Goal: Task Accomplishment & Management: Manage account settings

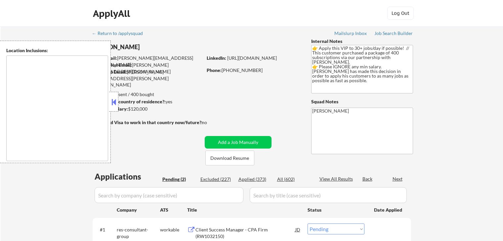
select select ""pending""
click at [115, 100] on button at bounding box center [113, 102] width 7 height 10
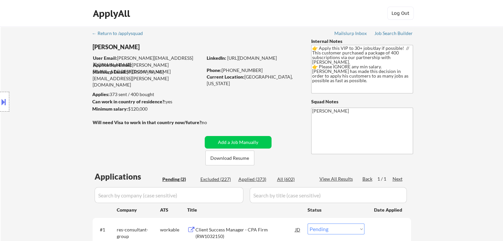
click at [49, 94] on div "Location Inclusions:" at bounding box center [59, 102] width 118 height 123
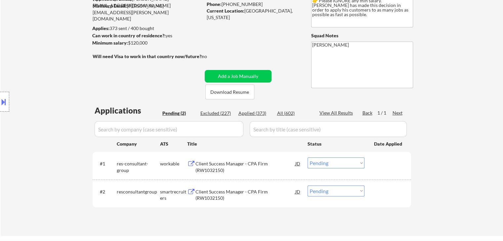
scroll to position [132, 0]
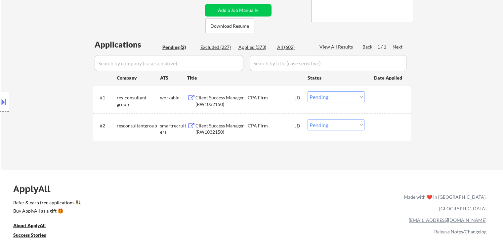
click at [211, 104] on div "Client Success Manager - CPA Firm (RW1032150)" at bounding box center [245, 100] width 100 height 13
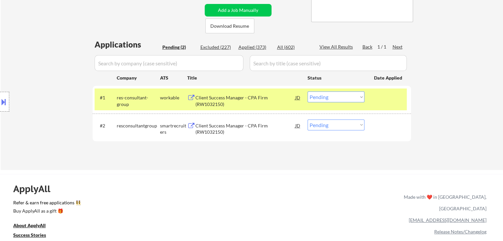
click at [215, 127] on div "Client Success Manager - CPA Firm (RW1032150)" at bounding box center [245, 129] width 100 height 13
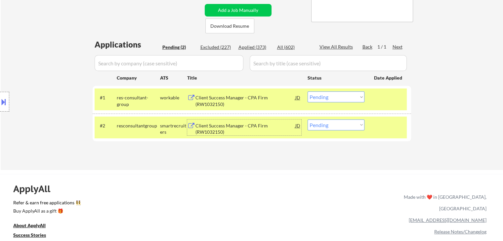
click at [292, 173] on div "← Return to /applysquad Mailslurp Inbox Job Search Builder [PERSON_NAME] User E…" at bounding box center [251, 188] width 503 height 641
click at [338, 97] on select "Choose an option... Pending Applied Excluded (Questions) Excluded (Expired) Exc…" at bounding box center [335, 97] width 57 height 11
select select ""applied""
click at [307, 92] on select "Choose an option... Pending Applied Excluded (Questions) Excluded (Expired) Exc…" at bounding box center [335, 97] width 57 height 11
click at [330, 130] on select "Choose an option... Pending Applied Excluded (Questions) Excluded (Expired) Exc…" at bounding box center [335, 125] width 57 height 11
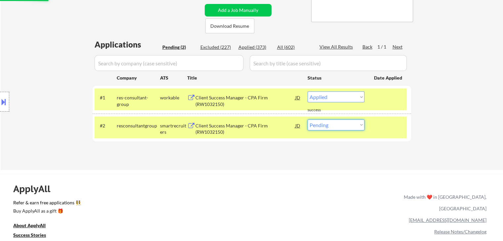
select select ""applied""
click at [307, 120] on select "Choose an option... Pending Applied Excluded (Questions) Excluded (Expired) Exc…" at bounding box center [335, 125] width 57 height 11
click at [196, 144] on div "Applications Pending (2) Excluded (227) Applied (373) All (602) View All Result…" at bounding box center [252, 98] width 318 height 119
select select ""pending""
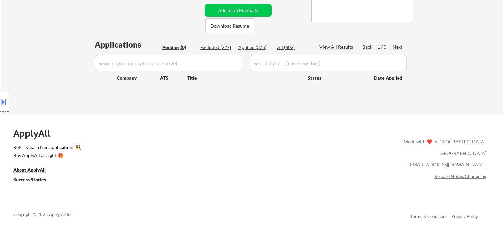
click at [253, 49] on div "Applied (375)" at bounding box center [254, 47] width 33 height 7
click at [210, 103] on div "← Return to /applysquad Mailslurp Inbox Job Search Builder [PERSON_NAME] User E…" at bounding box center [252, 1] width 330 height 215
click at [0, 0] on div "Client Success Manager - CPA Firm (RW1032150)" at bounding box center [0, 0] width 0 height 0
click at [477, 115] on div "← Return to /applysquad Mailslurp Inbox Job Search Builder [PERSON_NAME] User E…" at bounding box center [252, 4] width 502 height 220
select select ""applied""
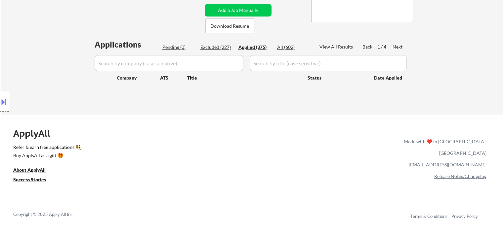
select select ""applied""
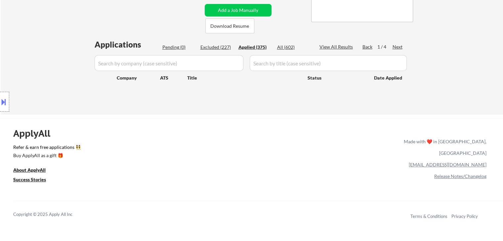
select select ""applied""
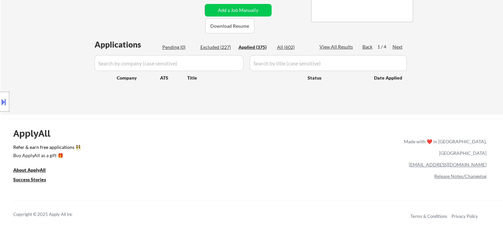
select select ""applied""
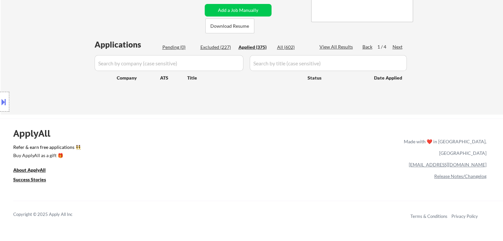
select select ""applied""
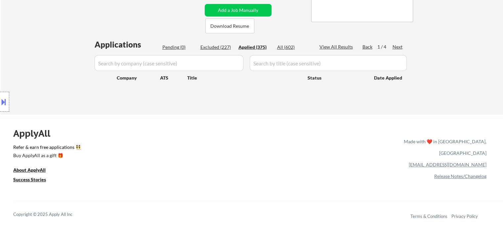
select select ""applied""
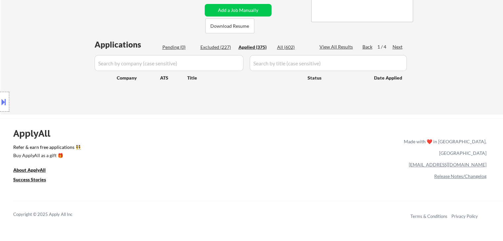
select select ""applied""
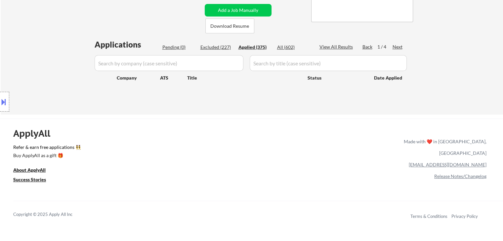
select select ""applied""
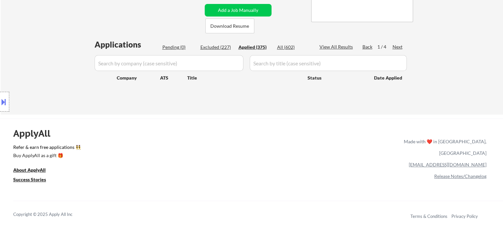
select select ""applied""
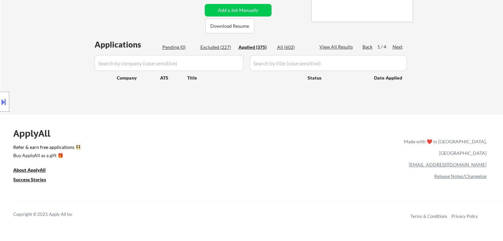
select select ""applied""
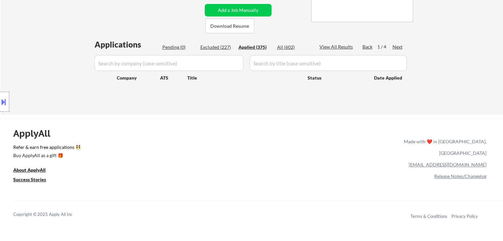
select select ""applied""
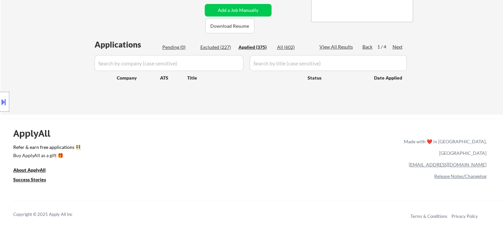
select select ""applied""
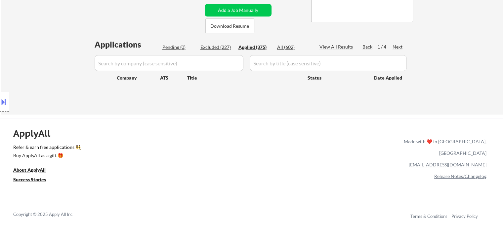
select select ""applied""
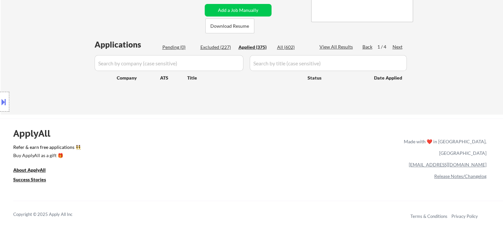
select select ""applied""
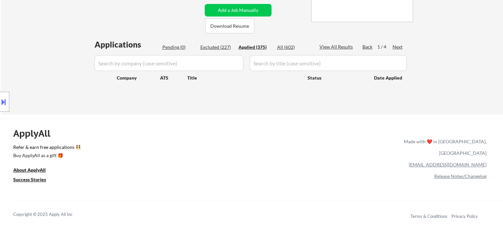
select select ""applied""
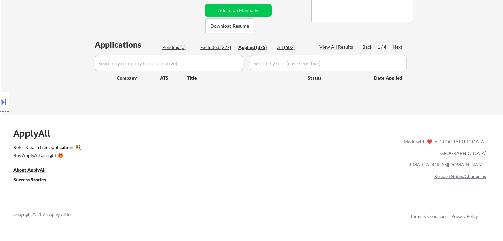
select select ""applied""
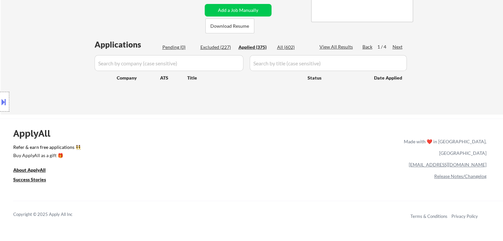
select select ""applied""
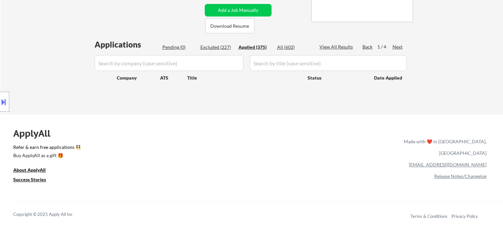
select select ""applied""
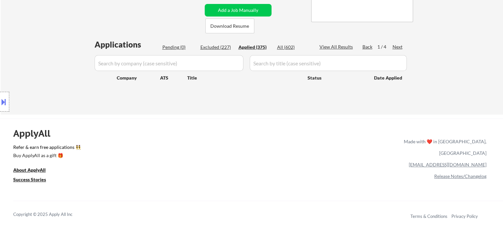
select select ""applied""
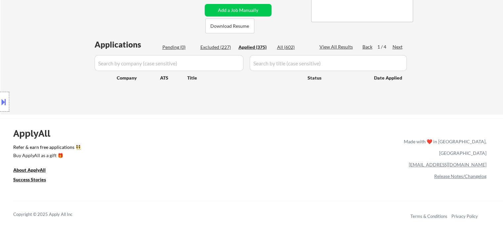
select select ""applied""
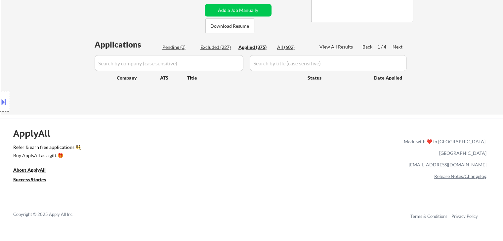
select select ""applied""
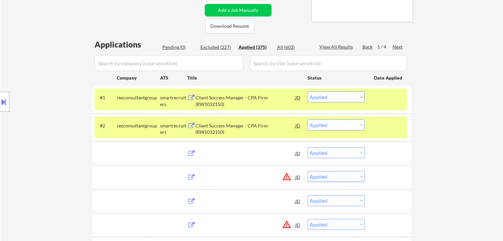
click at [253, 164] on div "JD Choose an option... Pending Applied Excluded (Questions) Excluded (Expired) …" at bounding box center [252, 153] width 318 height 24
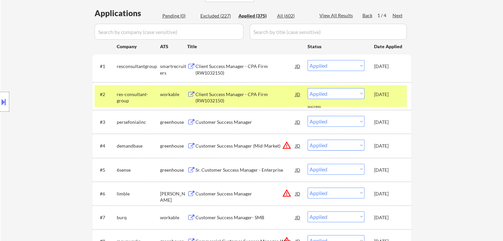
scroll to position [165, 0]
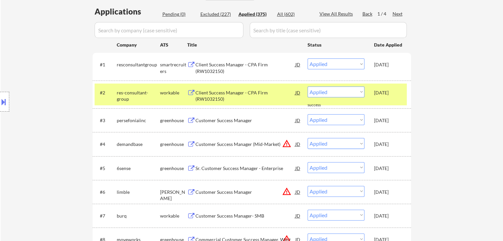
click at [76, 110] on div "Location Inclusions:" at bounding box center [59, 102] width 118 height 123
click at [82, 98] on div "Location Inclusions:" at bounding box center [59, 102] width 118 height 123
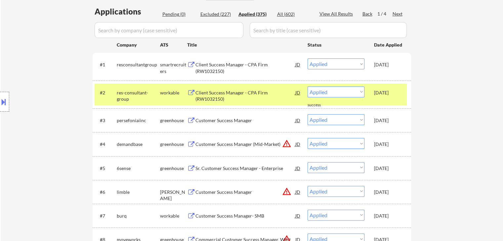
scroll to position [66, 0]
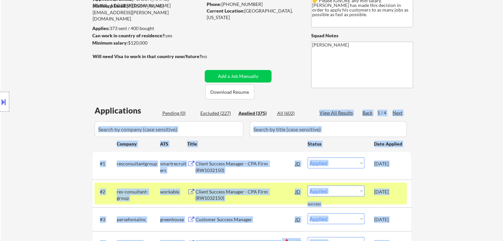
drag, startPoint x: 92, startPoint y: 107, endPoint x: 341, endPoint y: 118, distance: 250.0
click at [321, 111] on body "← Return to /applysquad Mailslurp Inbox Job Search Builder [PERSON_NAME] User E…" at bounding box center [251, 54] width 503 height 241
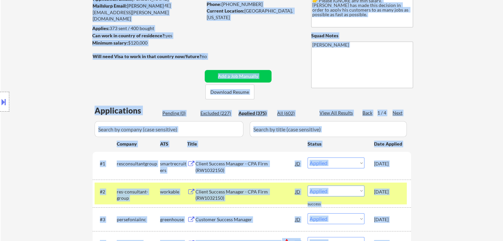
drag, startPoint x: 422, startPoint y: 115, endPoint x: 76, endPoint y: 110, distance: 345.3
click at [77, 110] on body "← Return to /applysquad Mailslurp Inbox Job Search Builder [PERSON_NAME] User E…" at bounding box center [251, 54] width 503 height 241
click at [71, 111] on div "Location Inclusions:" at bounding box center [59, 102] width 118 height 123
drag, startPoint x: 91, startPoint y: 117, endPoint x: 463, endPoint y: 127, distance: 371.8
click at [463, 127] on body "← Return to /applysquad Mailslurp Inbox Job Search Builder [PERSON_NAME] User E…" at bounding box center [251, 54] width 503 height 241
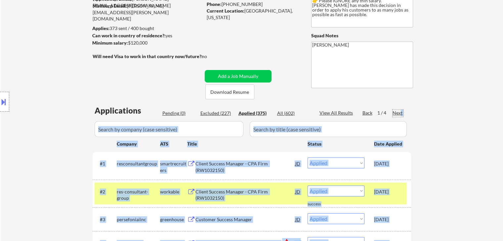
drag, startPoint x: 400, startPoint y: 113, endPoint x: 58, endPoint y: 107, distance: 342.0
click at [58, 107] on body "← Return to /applysquad Mailslurp Inbox Job Search Builder [PERSON_NAME] User E…" at bounding box center [251, 54] width 503 height 241
click at [57, 107] on div "Location Inclusions:" at bounding box center [59, 102] width 118 height 123
click at [381, 114] on body "← Return to /applysquad Mailslurp Inbox Job Search Builder [PERSON_NAME] User E…" at bounding box center [251, 54] width 503 height 241
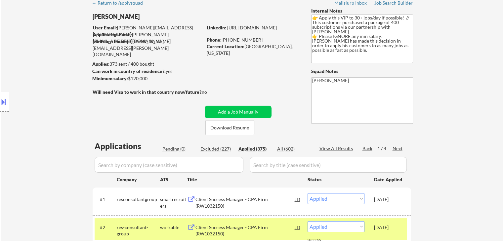
scroll to position [0, 0]
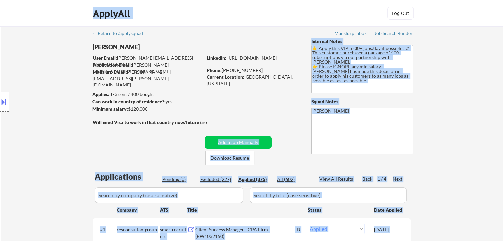
drag, startPoint x: 214, startPoint y: 122, endPoint x: 99, endPoint y: 109, distance: 115.3
click at [99, 109] on body "← Return to /applysquad Mailslurp Inbox Job Search Builder [PERSON_NAME] User E…" at bounding box center [251, 120] width 503 height 241
click at [81, 107] on div "Location Inclusions:" at bounding box center [59, 102] width 118 height 123
drag, startPoint x: 93, startPoint y: 93, endPoint x: 176, endPoint y: 111, distance: 85.2
click at [176, 111] on body "← Return to /applysquad Mailslurp Inbox Job Search Builder [PERSON_NAME] User E…" at bounding box center [251, 120] width 503 height 241
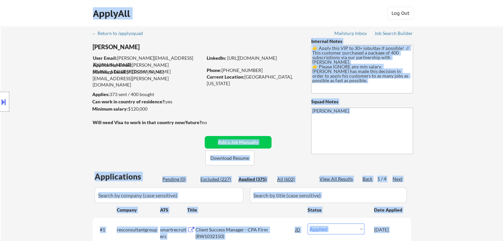
click at [164, 109] on div "Minimum salary: $120,000" at bounding box center [147, 109] width 110 height 7
drag, startPoint x: 125, startPoint y: 105, endPoint x: 90, endPoint y: 93, distance: 36.7
click at [90, 93] on body "← Return to /applysquad Mailslurp Inbox Job Search Builder [PERSON_NAME] User E…" at bounding box center [251, 120] width 503 height 241
click at [91, 94] on div "Location Inclusions:" at bounding box center [59, 102] width 118 height 123
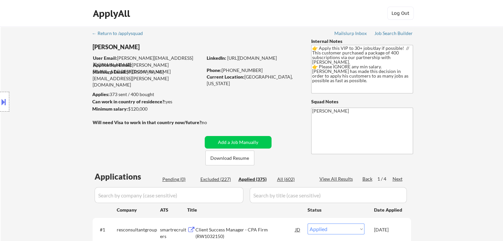
drag, startPoint x: 94, startPoint y: 93, endPoint x: 147, endPoint y: 105, distance: 54.3
click at [147, 105] on body "← Return to /applysquad Mailslurp Inbox Job Search Builder [PERSON_NAME] User E…" at bounding box center [251, 120] width 503 height 241
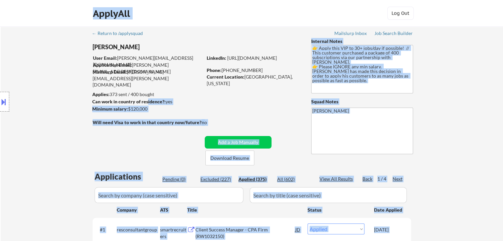
click at [153, 108] on div "Minimum salary: $120,000" at bounding box center [147, 109] width 110 height 7
drag, startPoint x: 152, startPoint y: 109, endPoint x: 130, endPoint y: 111, distance: 22.6
click at [130, 111] on div "Minimum salary: $120,000" at bounding box center [147, 109] width 110 height 7
click at [180, 110] on div "Minimum salary: $120,000" at bounding box center [147, 109] width 110 height 7
drag, startPoint x: 179, startPoint y: 101, endPoint x: 77, endPoint y: 111, distance: 102.2
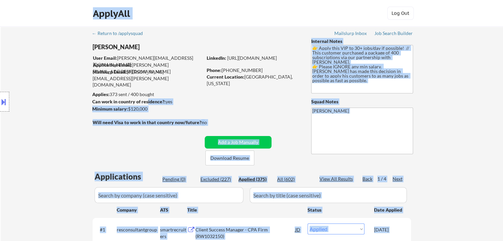
click at [77, 111] on body "← Return to /applysquad Mailslurp Inbox Job Search Builder [PERSON_NAME] User E…" at bounding box center [251, 120] width 503 height 241
click at [197, 106] on div "Minimum salary: $120,000" at bounding box center [147, 109] width 110 height 7
drag, startPoint x: 123, startPoint y: 99, endPoint x: 91, endPoint y: 99, distance: 32.1
click at [91, 99] on body "← Return to /applysquad Mailslurp Inbox Job Search Builder [PERSON_NAME] User E…" at bounding box center [251, 120] width 503 height 241
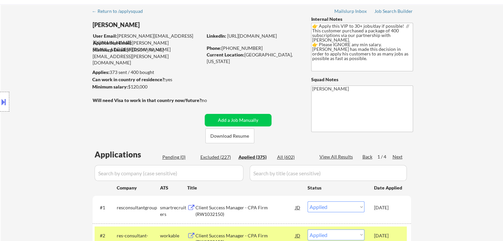
scroll to position [33, 0]
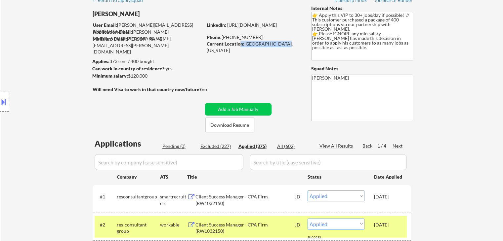
drag, startPoint x: 283, startPoint y: 44, endPoint x: 240, endPoint y: 47, distance: 43.0
click at [240, 47] on div "Current Location: [GEOGRAPHIC_DATA], [US_STATE]" at bounding box center [254, 47] width 94 height 13
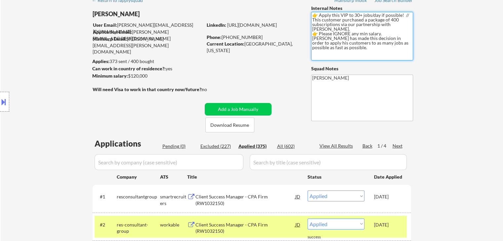
drag, startPoint x: 396, startPoint y: 45, endPoint x: 319, endPoint y: 33, distance: 78.2
click at [319, 33] on textarea "👉 Apply this VIP to 30+ jobs/day if possible! // This customer purchased a pack…" at bounding box center [362, 36] width 102 height 49
click at [327, 52] on textarea "👉 Apply this VIP to 30+ jobs/day if possible! // This customer purchased a pack…" at bounding box center [362, 36] width 102 height 49
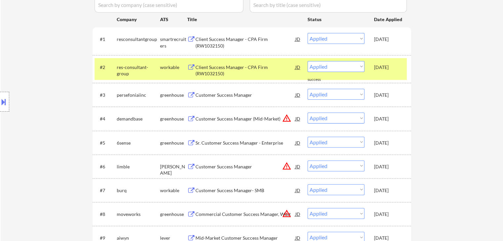
scroll to position [198, 0]
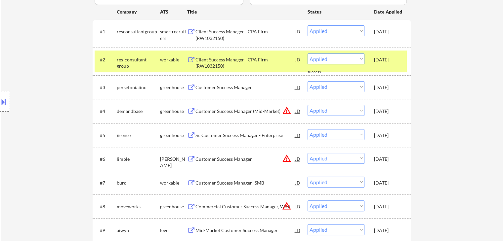
click at [47, 147] on div "Location Inclusions:" at bounding box center [59, 102] width 118 height 123
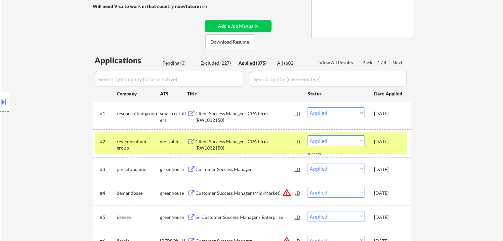
scroll to position [132, 0]
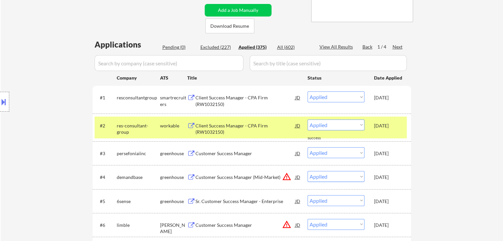
click at [71, 125] on div "Location Inclusions:" at bounding box center [59, 102] width 118 height 123
click at [73, 96] on div "Location Inclusions:" at bounding box center [59, 102] width 118 height 123
click at [149, 79] on div "Company" at bounding box center [138, 78] width 43 height 7
click at [71, 87] on div "Location Inclusions:" at bounding box center [59, 102] width 118 height 123
drag, startPoint x: 95, startPoint y: 45, endPoint x: 131, endPoint y: 44, distance: 35.7
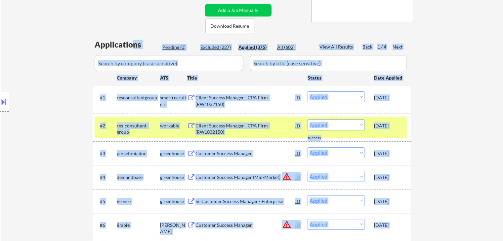
click at [153, 41] on div "Applications" at bounding box center [126, 45] width 65 height 8
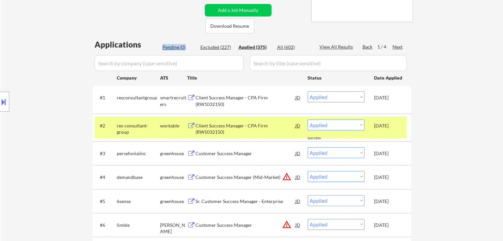
drag, startPoint x: 160, startPoint y: 46, endPoint x: 188, endPoint y: 46, distance: 28.8
click at [188, 46] on div "Applications Pending (0) Excluded (227) Applied (375) All (602) View All Result…" at bounding box center [252, 46] width 318 height 10
click at [235, 45] on div "Pending (0) Excluded (227) Applied (375) All (602)" at bounding box center [236, 47] width 148 height 7
drag, startPoint x: 232, startPoint y: 46, endPoint x: 197, endPoint y: 45, distance: 34.7
click at [197, 45] on div "Pending (0) Excluded (227) Applied (375) All (602)" at bounding box center [236, 47] width 148 height 7
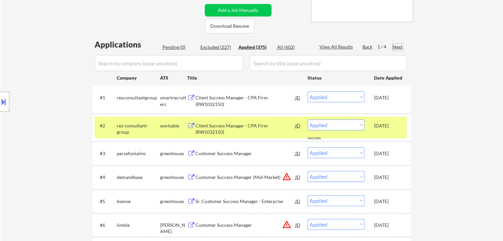
click at [402, 50] on div "Next" at bounding box center [397, 47] width 11 height 7
drag, startPoint x: 402, startPoint y: 46, endPoint x: 374, endPoint y: 46, distance: 28.4
click at [374, 46] on div "Back 2 / 4 Next" at bounding box center [382, 47] width 41 height 7
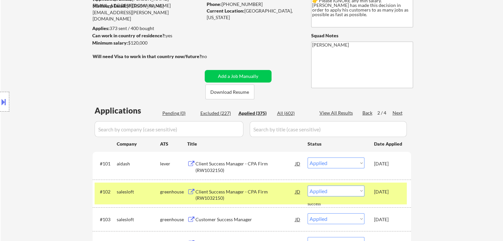
click at [171, 114] on div "Pending (0)" at bounding box center [178, 113] width 33 height 7
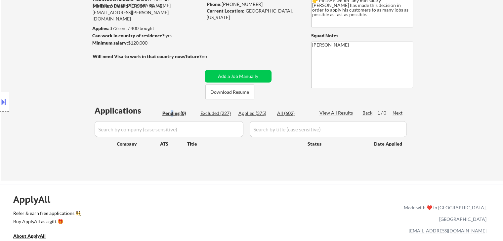
click at [88, 91] on div "Location Inclusions:" at bounding box center [59, 102] width 118 height 123
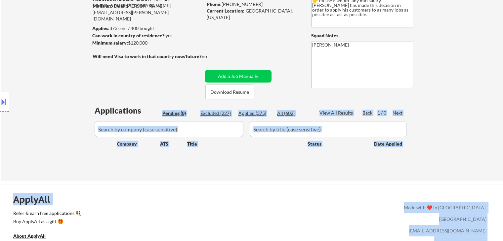
drag, startPoint x: 146, startPoint y: 113, endPoint x: 102, endPoint y: 112, distance: 43.6
click at [102, 112] on body "← Return to /applysquad Mailslurp Inbox Job Search Builder [PERSON_NAME] User E…" at bounding box center [251, 54] width 503 height 241
click at [88, 100] on div "Location Inclusions:" at bounding box center [59, 102] width 118 height 123
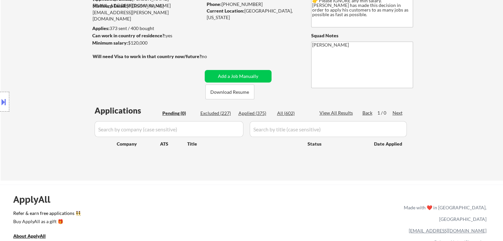
click at [448, 139] on div "← Return to /applysquad Mailslurp Inbox Job Search Builder [PERSON_NAME] User E…" at bounding box center [252, 70] width 502 height 220
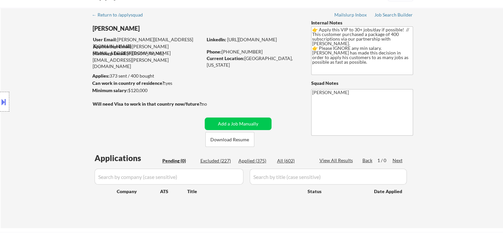
scroll to position [0, 0]
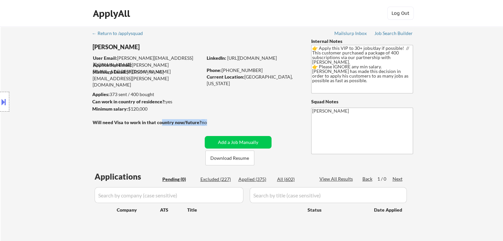
drag, startPoint x: 209, startPoint y: 121, endPoint x: 161, endPoint y: 123, distance: 48.0
click at [161, 123] on div "Will need Visa to work in that country now/future?: no" at bounding box center [157, 122] width 128 height 7
click at [278, 112] on div "← Return to /applysquad Mailslurp Inbox Job Search Builder [PERSON_NAME] User E…" at bounding box center [252, 133] width 330 height 215
drag, startPoint x: 282, startPoint y: 74, endPoint x: 242, endPoint y: 75, distance: 40.3
click at [242, 75] on div "Current Location: [GEOGRAPHIC_DATA], [US_STATE]" at bounding box center [254, 80] width 94 height 13
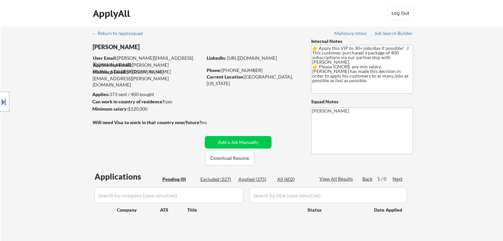
click at [249, 86] on div "← Return to /applysquad Mailslurp Inbox Job Search Builder [PERSON_NAME] User E…" at bounding box center [252, 133] width 330 height 215
drag, startPoint x: 270, startPoint y: 81, endPoint x: 246, endPoint y: 76, distance: 24.8
click at [246, 76] on div "← Return to /applysquad Mailslurp Inbox Job Search Builder [PERSON_NAME] User E…" at bounding box center [252, 133] width 330 height 215
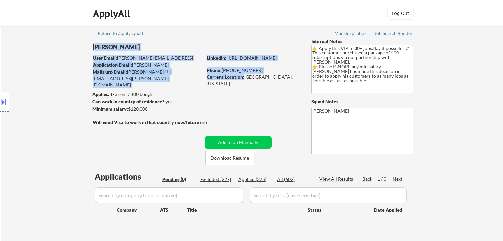
drag, startPoint x: 244, startPoint y: 75, endPoint x: 287, endPoint y: 82, distance: 44.3
click at [287, 82] on div "← Return to /applysquad Mailslurp Inbox Job Search Builder [PERSON_NAME] User E…" at bounding box center [252, 133] width 330 height 215
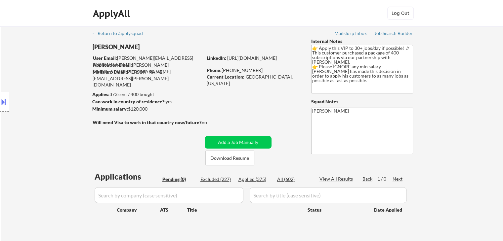
click at [276, 90] on div "← Return to /applysquad Mailslurp Inbox Job Search Builder [PERSON_NAME] User E…" at bounding box center [252, 133] width 330 height 215
click at [240, 107] on div "← Return to /applysquad Mailslurp Inbox Job Search Builder [PERSON_NAME] User E…" at bounding box center [252, 133] width 330 height 215
drag, startPoint x: 215, startPoint y: 123, endPoint x: 166, endPoint y: 121, distance: 49.9
click at [166, 122] on div "Will need Visa to work in that country now/future?: no" at bounding box center [157, 122] width 128 height 7
click at [163, 119] on div "Will need Visa to work in that country now/future?:" at bounding box center [149, 122] width 112 height 7
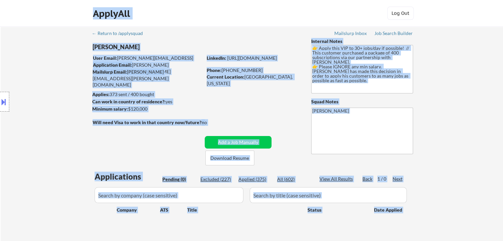
drag, startPoint x: 92, startPoint y: 122, endPoint x: 189, endPoint y: 119, distance: 96.9
click at [189, 119] on body "← Return to /applysquad Mailslurp Inbox Job Search Builder [PERSON_NAME] User E…" at bounding box center [251, 120] width 503 height 241
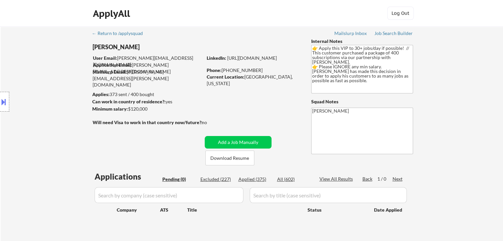
click at [223, 115] on div "← Return to /applysquad Mailslurp Inbox Job Search Builder [PERSON_NAME] User E…" at bounding box center [252, 133] width 330 height 215
click at [281, 100] on div "← Return to /applysquad Mailslurp Inbox Job Search Builder [PERSON_NAME] User E…" at bounding box center [252, 133] width 330 height 215
drag, startPoint x: 280, startPoint y: 77, endPoint x: 243, endPoint y: 77, distance: 37.0
click at [243, 77] on div "Current Location: [GEOGRAPHIC_DATA], [US_STATE]" at bounding box center [254, 80] width 94 height 13
click at [250, 94] on div "← Return to /applysquad Mailslurp Inbox Job Search Builder [PERSON_NAME] User E…" at bounding box center [252, 133] width 330 height 215
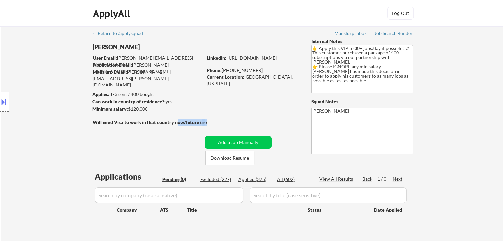
drag, startPoint x: 212, startPoint y: 122, endPoint x: 176, endPoint y: 121, distance: 36.4
click at [176, 121] on div "Will need Visa to work in that country now/future?: no" at bounding box center [157, 122] width 128 height 7
click at [260, 122] on div "← Return to /applysquad Mailslurp Inbox Job Search Builder [PERSON_NAME] User E…" at bounding box center [252, 133] width 330 height 215
drag, startPoint x: 211, startPoint y: 123, endPoint x: 173, endPoint y: 120, distance: 38.1
click at [173, 120] on div "Will need Visa to work in that country now/future?: no" at bounding box center [157, 122] width 128 height 7
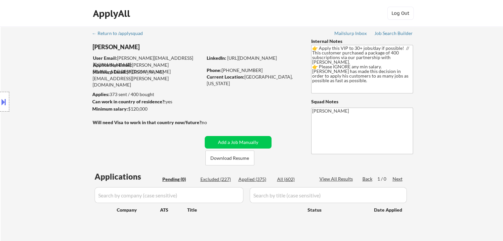
click at [178, 132] on div "← Return to /applysquad Mailslurp Inbox Job Search Builder [PERSON_NAME] User E…" at bounding box center [252, 133] width 330 height 215
drag, startPoint x: 200, startPoint y: 126, endPoint x: 208, endPoint y: 123, distance: 8.4
click at [206, 123] on div "Will need Visa to work in that country now/future?: no" at bounding box center [157, 122] width 128 height 7
click at [208, 123] on div "no" at bounding box center [211, 122] width 19 height 7
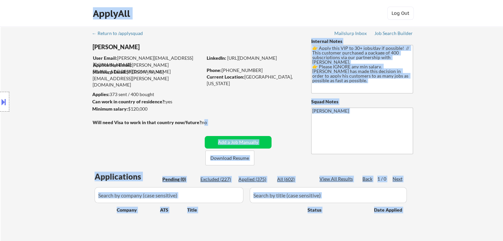
drag, startPoint x: 205, startPoint y: 123, endPoint x: 109, endPoint y: 125, distance: 95.5
click at [109, 125] on body "← Return to /applysquad Mailslurp Inbox Job Search Builder [PERSON_NAME] User E…" at bounding box center [251, 120] width 503 height 241
click at [109, 127] on div "Location Inclusions:" at bounding box center [59, 102] width 118 height 123
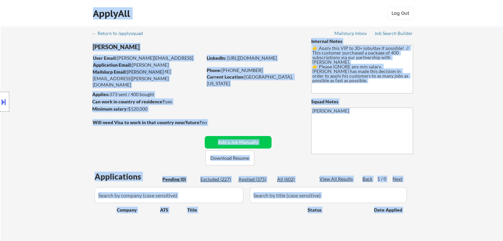
drag, startPoint x: 152, startPoint y: 115, endPoint x: 195, endPoint y: 115, distance: 43.6
click at [195, 115] on body "← Return to /applysquad Mailslurp Inbox Job Search Builder [PERSON_NAME] User E…" at bounding box center [251, 120] width 503 height 241
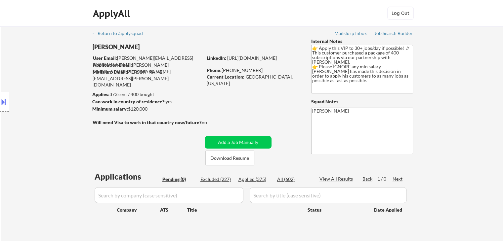
drag, startPoint x: 226, startPoint y: 117, endPoint x: 200, endPoint y: 126, distance: 27.1
click at [226, 117] on div "← Return to /applysquad Mailslurp Inbox Job Search Builder [PERSON_NAME] User E…" at bounding box center [252, 133] width 330 height 215
drag, startPoint x: 207, startPoint y: 123, endPoint x: 158, endPoint y: 129, distance: 48.5
click at [161, 122] on div "Will need Visa to work in that country now/future?: no" at bounding box center [157, 122] width 128 height 7
click at [159, 133] on div "← Return to /applysquad Mailslurp Inbox Job Search Builder [PERSON_NAME] User E…" at bounding box center [252, 133] width 330 height 215
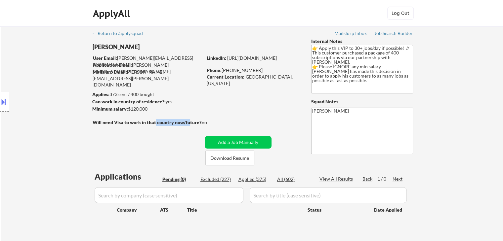
drag, startPoint x: 177, startPoint y: 124, endPoint x: 188, endPoint y: 123, distance: 10.9
click at [188, 123] on strong "Will need Visa to work in that country now/future?:" at bounding box center [148, 123] width 110 height 6
click at [170, 139] on div "← Return to /applysquad Mailslurp Inbox Job Search Builder [PERSON_NAME] User E…" at bounding box center [252, 133] width 330 height 215
drag, startPoint x: 156, startPoint y: 122, endPoint x: 176, endPoint y: 122, distance: 19.8
click at [176, 122] on strong "Will need Visa to work in that country now/future?:" at bounding box center [148, 123] width 110 height 6
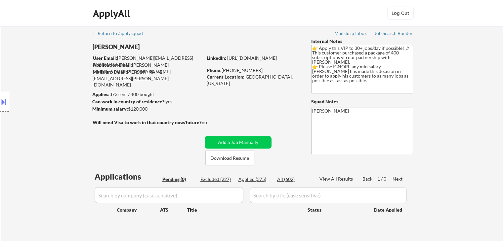
click at [174, 131] on div "← Return to /applysquad Mailslurp Inbox Job Search Builder [PERSON_NAME] User E…" at bounding box center [252, 133] width 330 height 215
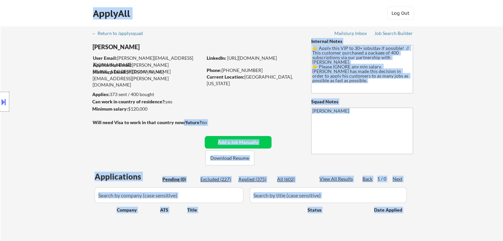
drag, startPoint x: 84, startPoint y: 125, endPoint x: 77, endPoint y: 125, distance: 6.9
click at [77, 125] on body "← Return to /applysquad Mailslurp Inbox Job Search Builder [PERSON_NAME] User E…" at bounding box center [251, 120] width 503 height 241
click at [105, 126] on div "Location Inclusions:" at bounding box center [59, 102] width 118 height 123
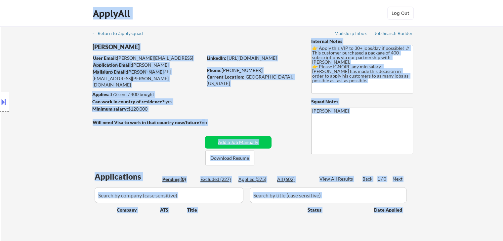
drag, startPoint x: 181, startPoint y: 118, endPoint x: 207, endPoint y: 116, distance: 25.9
click at [194, 114] on body "← Return to /applysquad Mailslurp Inbox Job Search Builder [PERSON_NAME] User E…" at bounding box center [251, 120] width 503 height 241
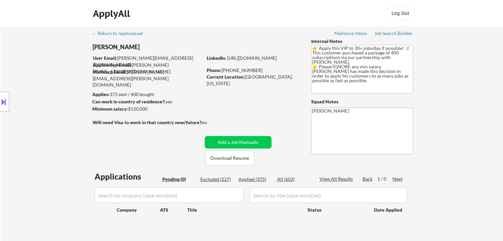
drag, startPoint x: 220, startPoint y: 116, endPoint x: 188, endPoint y: 122, distance: 32.7
click at [221, 116] on div "← Return to /applysquad Mailslurp Inbox Job Search Builder [PERSON_NAME] User E…" at bounding box center [252, 133] width 330 height 215
drag, startPoint x: 151, startPoint y: 112, endPoint x: 96, endPoint y: 91, distance: 58.4
click at [96, 91] on body "← Return to /applysquad Mailslurp Inbox Job Search Builder [PERSON_NAME] User E…" at bounding box center [251, 120] width 503 height 241
click at [86, 96] on div "Location Inclusions:" at bounding box center [59, 102] width 118 height 123
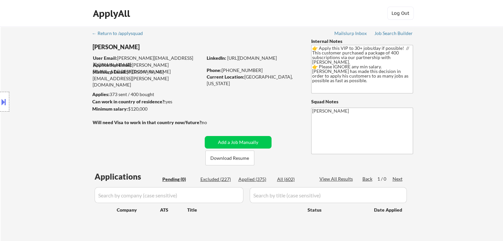
click at [152, 108] on div "Minimum salary: $120,000" at bounding box center [147, 109] width 110 height 7
click at [211, 113] on div "← Return to /applysquad Mailslurp Inbox Job Search Builder [PERSON_NAME] User E…" at bounding box center [252, 133] width 330 height 215
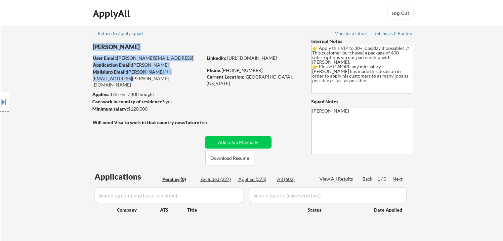
drag, startPoint x: 189, startPoint y: 73, endPoint x: 120, endPoint y: 80, distance: 69.0
click at [120, 80] on div "← Return to /applysquad Mailslurp Inbox Job Search Builder [PERSON_NAME] User E…" at bounding box center [252, 133] width 330 height 215
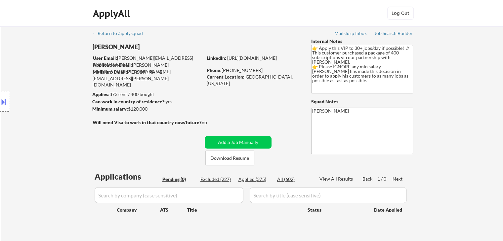
click at [183, 87] on div "← Return to /applysquad Mailslurp Inbox Job Search Builder [PERSON_NAME] User E…" at bounding box center [252, 133] width 330 height 215
drag, startPoint x: 289, startPoint y: 78, endPoint x: 273, endPoint y: 82, distance: 17.0
click at [277, 80] on div "Current Location: [GEOGRAPHIC_DATA], [US_STATE]" at bounding box center [254, 80] width 94 height 13
click at [246, 102] on div "← Return to /applysquad Mailslurp Inbox Job Search Builder [PERSON_NAME] User E…" at bounding box center [252, 133] width 330 height 215
drag, startPoint x: 252, startPoint y: 71, endPoint x: 207, endPoint y: 73, distance: 45.0
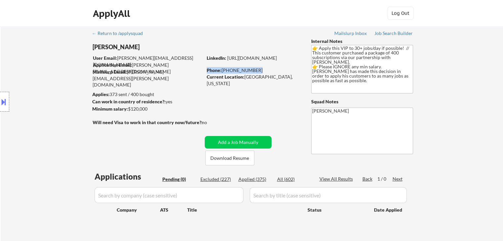
click at [207, 73] on div "Phone: [PHONE_NUMBER]" at bounding box center [254, 70] width 94 height 7
click at [226, 86] on div "← Return to /applysquad Mailslurp Inbox Job Search Builder [PERSON_NAME] User E…" at bounding box center [252, 133] width 330 height 215
click at [243, 102] on div "← Return to /applysquad Mailslurp Inbox Job Search Builder [PERSON_NAME] User E…" at bounding box center [252, 133] width 330 height 215
click at [453, 111] on div "← Return to /applysquad Mailslurp Inbox Job Search Builder [PERSON_NAME] User E…" at bounding box center [252, 136] width 502 height 220
drag, startPoint x: 265, startPoint y: 111, endPoint x: 260, endPoint y: 119, distance: 8.9
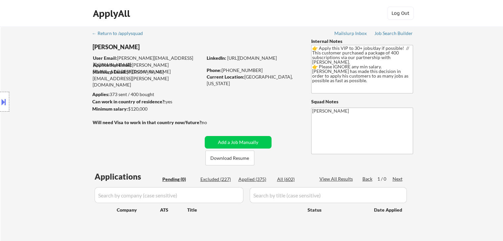
click at [264, 111] on div "← Return to /applysquad Mailslurp Inbox Job Search Builder [PERSON_NAME] User E…" at bounding box center [252, 133] width 330 height 215
click at [200, 102] on div "← Return to /applysquad Mailslurp Inbox Job Search Builder [PERSON_NAME] User E…" at bounding box center [252, 133] width 330 height 215
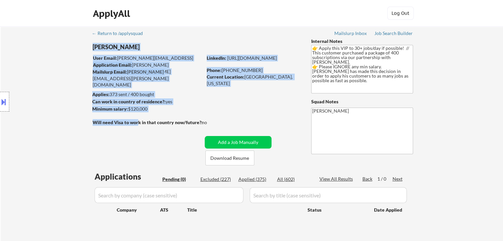
drag, startPoint x: 181, startPoint y: 125, endPoint x: 138, endPoint y: 124, distance: 43.3
click at [138, 124] on div "← Return to /applysquad Mailslurp Inbox Job Search Builder [PERSON_NAME] User E…" at bounding box center [252, 133] width 330 height 215
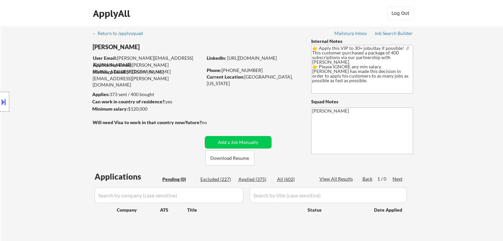
click at [140, 130] on div "← Return to /applysquad Mailslurp Inbox Job Search Builder [PERSON_NAME] User E…" at bounding box center [252, 133] width 330 height 215
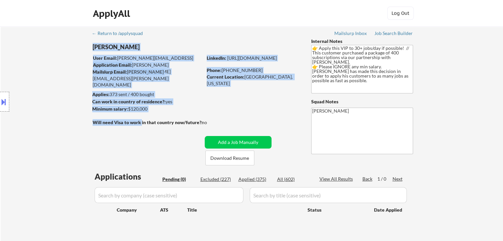
drag, startPoint x: 141, startPoint y: 121, endPoint x: 251, endPoint y: 127, distance: 110.2
click at [251, 127] on div "← Return to /applysquad Mailslurp Inbox Job Search Builder [PERSON_NAME] User E…" at bounding box center [252, 133] width 330 height 215
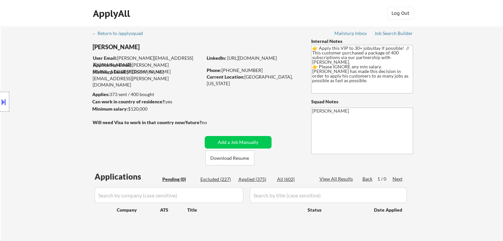
click at [218, 128] on div "← Return to /applysquad Mailslurp Inbox Job Search Builder [PERSON_NAME] User E…" at bounding box center [252, 133] width 330 height 215
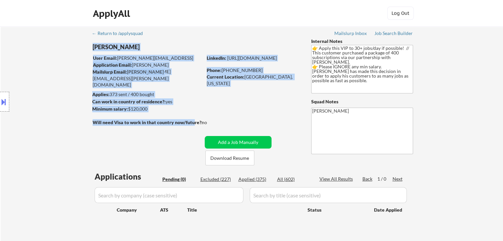
drag, startPoint x: 180, startPoint y: 118, endPoint x: 193, endPoint y: 121, distance: 13.5
click at [193, 121] on div "← Return to /applysquad Mailslurp Inbox Job Search Builder [PERSON_NAME] User E…" at bounding box center [252, 133] width 330 height 215
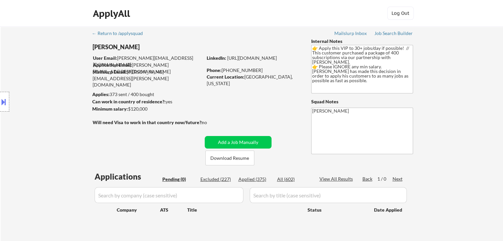
click at [195, 128] on div "← Return to /applysquad Mailslurp Inbox Job Search Builder [PERSON_NAME] User E…" at bounding box center [252, 133] width 330 height 215
drag, startPoint x: 188, startPoint y: 122, endPoint x: 197, endPoint y: 121, distance: 9.3
click at [197, 121] on strong "Will need Visa to work in that country now/future?:" at bounding box center [148, 123] width 110 height 6
click at [198, 123] on strong "Will need Visa to work in that country now/future?:" at bounding box center [148, 123] width 110 height 6
click at [190, 123] on strong "Will need Visa to work in that country now/future?:" at bounding box center [148, 123] width 110 height 6
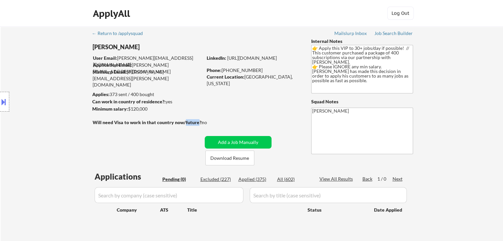
click at [190, 123] on strong "Will need Visa to work in that country now/future?:" at bounding box center [148, 123] width 110 height 6
click at [191, 135] on div "← Return to /applysquad Mailslurp Inbox Job Search Builder [PERSON_NAME] User E…" at bounding box center [252, 133] width 330 height 215
click at [177, 122] on strong "Will need Visa to work in that country now/future?:" at bounding box center [148, 123] width 110 height 6
drag, startPoint x: 177, startPoint y: 122, endPoint x: 165, endPoint y: 134, distance: 16.8
click at [177, 122] on strong "Will need Visa to work in that country now/future?:" at bounding box center [148, 123] width 110 height 6
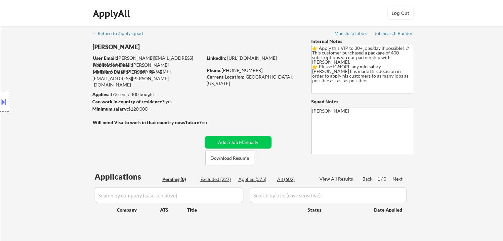
click at [165, 135] on div "← Return to /applysquad Mailslurp Inbox Job Search Builder [PERSON_NAME] User E…" at bounding box center [252, 133] width 330 height 215
click at [147, 118] on div "← Return to /applysquad Mailslurp Inbox Job Search Builder [PERSON_NAME] User E…" at bounding box center [252, 133] width 330 height 215
click at [124, 126] on div "← Return to /applysquad Mailslurp Inbox Job Search Builder [PERSON_NAME] User E…" at bounding box center [252, 133] width 330 height 215
drag, startPoint x: 155, startPoint y: 108, endPoint x: 124, endPoint y: 109, distance: 31.1
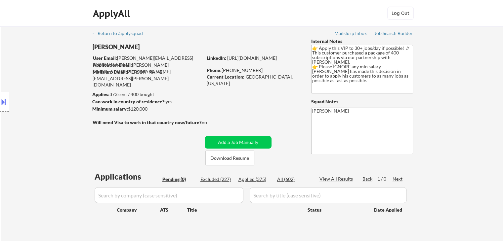
click at [124, 109] on div "Minimum salary: $120,000" at bounding box center [147, 109] width 110 height 7
click at [156, 114] on div "← Return to /applysquad Mailslurp Inbox Job Search Builder [PERSON_NAME] User E…" at bounding box center [252, 133] width 330 height 215
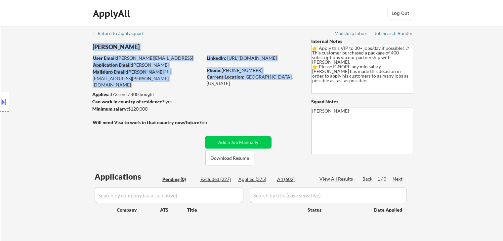
drag, startPoint x: 283, startPoint y: 79, endPoint x: 183, endPoint y: 80, distance: 99.5
click at [178, 76] on div "← Return to /applysquad Mailslurp Inbox Job Search Builder [PERSON_NAME] User E…" at bounding box center [252, 133] width 330 height 215
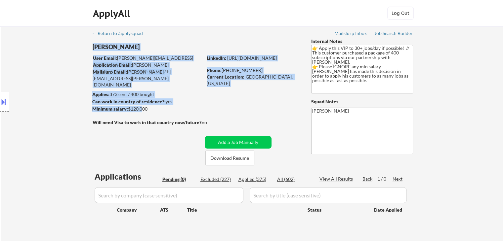
drag, startPoint x: 215, startPoint y: 118, endPoint x: 138, endPoint y: 105, distance: 78.4
click at [139, 105] on div "← Return to /applysquad Mailslurp Inbox Job Search Builder [PERSON_NAME] User E…" at bounding box center [252, 133] width 330 height 215
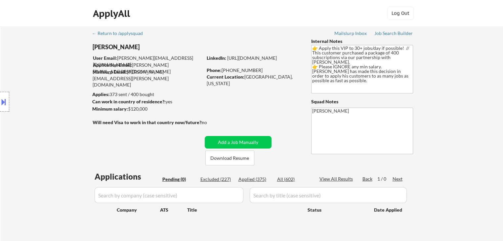
click at [138, 106] on div "Minimum salary: $120,000" at bounding box center [147, 109] width 110 height 7
drag, startPoint x: 133, startPoint y: 109, endPoint x: 163, endPoint y: 109, distance: 29.4
click at [163, 109] on div "Minimum salary: $120,000" at bounding box center [147, 109] width 110 height 7
click at [177, 107] on div "Minimum salary: $120,000" at bounding box center [147, 109] width 110 height 7
drag, startPoint x: 324, startPoint y: 118, endPoint x: 287, endPoint y: 121, distance: 37.8
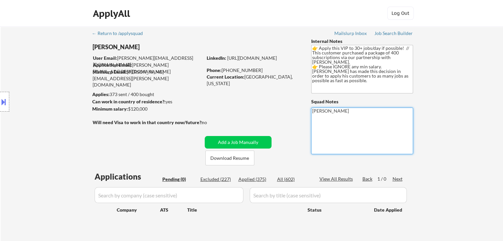
click at [297, 117] on div "← Return to /applysquad Mailslurp Inbox Job Search Builder [PERSON_NAME] User E…" at bounding box center [252, 133] width 330 height 215
click at [273, 121] on div "← Return to /applysquad Mailslurp Inbox Job Search Builder [PERSON_NAME] User E…" at bounding box center [252, 133] width 330 height 215
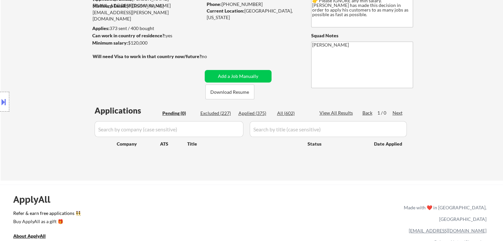
scroll to position [33, 0]
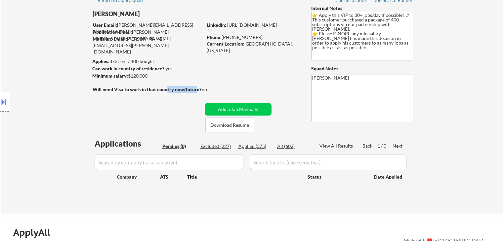
drag, startPoint x: 165, startPoint y: 90, endPoint x: 194, endPoint y: 88, distance: 29.2
click at [194, 88] on strong "Will need Visa to work in that country now/future?:" at bounding box center [148, 90] width 110 height 6
click at [180, 109] on div "← Return to /applysquad Mailslurp Inbox Job Search Builder [PERSON_NAME] User E…" at bounding box center [252, 100] width 330 height 215
click at [189, 80] on div "← Return to /applysquad Mailslurp Inbox Job Search Builder [PERSON_NAME] User E…" at bounding box center [252, 100] width 330 height 215
drag, startPoint x: 163, startPoint y: 69, endPoint x: 174, endPoint y: 70, distance: 10.6
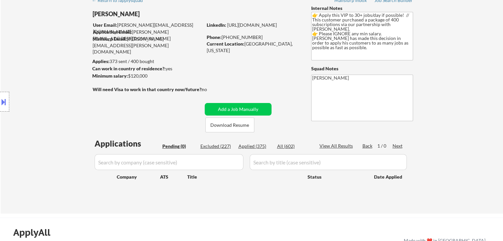
click at [174, 70] on div "Can work in country of residence?: yes" at bounding box center [146, 68] width 108 height 7
click at [182, 87] on strong "Will need Visa to work in that country now/future?:" at bounding box center [148, 90] width 110 height 6
drag, startPoint x: 152, startPoint y: 89, endPoint x: 189, endPoint y: 89, distance: 37.0
click at [189, 89] on strong "Will need Visa to work in that country now/future?:" at bounding box center [148, 90] width 110 height 6
click at [167, 99] on div "← Return to /applysquad Mailslurp Inbox Job Search Builder [PERSON_NAME] User E…" at bounding box center [252, 100] width 330 height 215
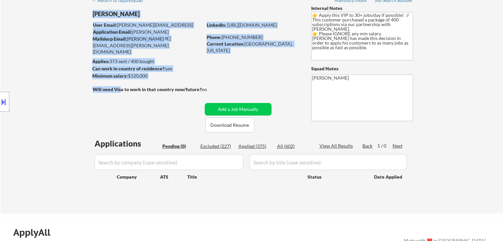
drag, startPoint x: 120, startPoint y: 86, endPoint x: 270, endPoint y: 79, distance: 149.8
click at [270, 79] on div "← Return to /applysquad Mailslurp Inbox Job Search Builder [PERSON_NAME] User E…" at bounding box center [252, 100] width 330 height 215
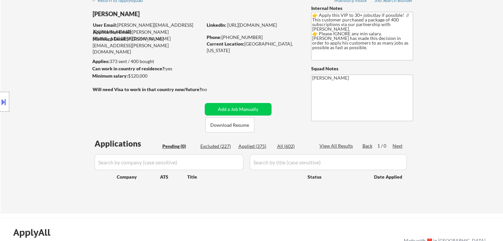
click at [107, 127] on div "Location Inclusions:" at bounding box center [59, 102] width 118 height 123
drag, startPoint x: 200, startPoint y: 90, endPoint x: 122, endPoint y: 92, distance: 78.6
click at [122, 92] on strong "Will need Visa to work in that country now/future?:" at bounding box center [148, 90] width 110 height 6
click at [121, 93] on div "Will need Visa to work in that country now/future?:" at bounding box center [149, 89] width 112 height 7
drag, startPoint x: 207, startPoint y: 90, endPoint x: 140, endPoint y: 88, distance: 67.1
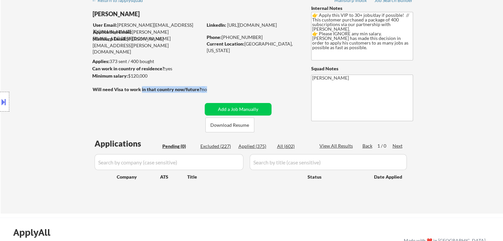
click at [140, 88] on div "Will need Visa to work in that country now/future?: no" at bounding box center [157, 89] width 128 height 7
click at [140, 88] on strong "Will need Visa to work in that country now/future?:" at bounding box center [148, 90] width 110 height 6
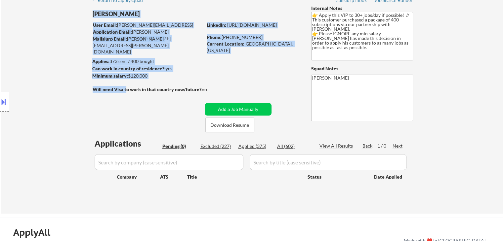
drag, startPoint x: 127, startPoint y: 89, endPoint x: 224, endPoint y: 72, distance: 98.5
click at [224, 72] on div "← Return to /applysquad Mailslurp Inbox Job Search Builder [PERSON_NAME] User E…" at bounding box center [252, 100] width 330 height 215
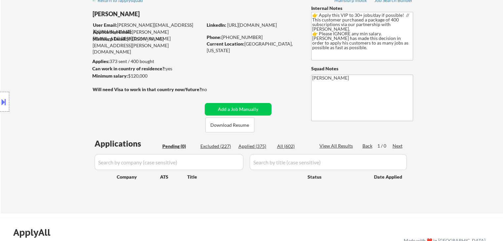
click at [213, 84] on div "← Return to /applysquad Mailslurp Inbox Job Search Builder [PERSON_NAME] User E…" at bounding box center [252, 100] width 330 height 215
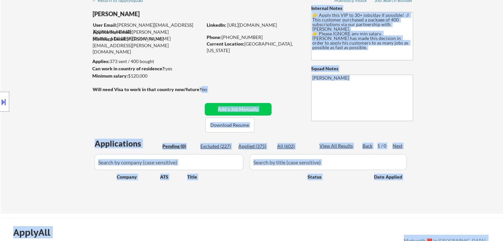
drag, startPoint x: 196, startPoint y: 90, endPoint x: 107, endPoint y: 90, distance: 89.2
click at [110, 90] on body "← Return to /applysquad Mailslurp Inbox Job Search Builder [PERSON_NAME] User E…" at bounding box center [251, 87] width 503 height 241
click at [100, 90] on div "Location Inclusions:" at bounding box center [59, 102] width 118 height 123
drag, startPoint x: 83, startPoint y: 92, endPoint x: 186, endPoint y: 75, distance: 104.6
click at [186, 75] on body "← Return to /applysquad Mailslurp Inbox Job Search Builder [PERSON_NAME] User E…" at bounding box center [251, 87] width 503 height 241
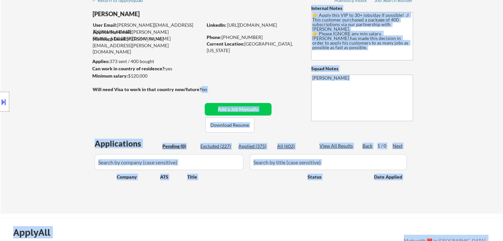
click at [186, 87] on strong "Will need Visa to work in that country now/future?:" at bounding box center [148, 90] width 110 height 6
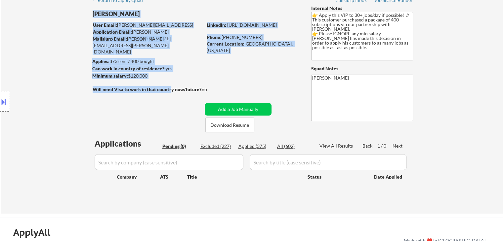
drag, startPoint x: 170, startPoint y: 89, endPoint x: 204, endPoint y: 84, distance: 34.4
click at [204, 84] on div "← Return to /applysquad Mailslurp Inbox Job Search Builder [PERSON_NAME] User E…" at bounding box center [252, 100] width 330 height 215
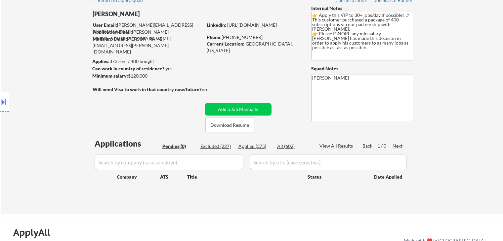
click at [195, 92] on strong "Will need Visa to work in that country now/future?:" at bounding box center [148, 90] width 110 height 6
drag, startPoint x: 177, startPoint y: 91, endPoint x: 202, endPoint y: 89, distance: 25.2
click at [202, 89] on div "Will need Visa to work in that country now/future?: no" at bounding box center [157, 89] width 128 height 7
click at [204, 89] on div "no" at bounding box center [211, 89] width 19 height 7
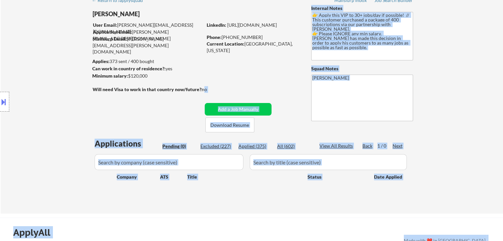
drag, startPoint x: 204, startPoint y: 90, endPoint x: 99, endPoint y: 87, distance: 104.5
click at [101, 87] on body "← Return to /applysquad Mailslurp Inbox Job Search Builder [PERSON_NAME] User E…" at bounding box center [251, 87] width 503 height 241
click at [95, 88] on div "Location Inclusions:" at bounding box center [59, 102] width 118 height 123
drag, startPoint x: 95, startPoint y: 88, endPoint x: 135, endPoint y: 88, distance: 39.7
click at [135, 88] on body "← Return to /applysquad Mailslurp Inbox Job Search Builder [PERSON_NAME] User E…" at bounding box center [251, 87] width 503 height 241
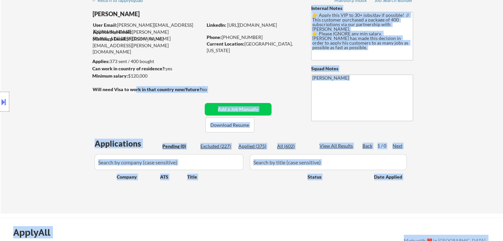
click at [135, 90] on strong "Will need Visa to work in that country now/future?:" at bounding box center [148, 90] width 110 height 6
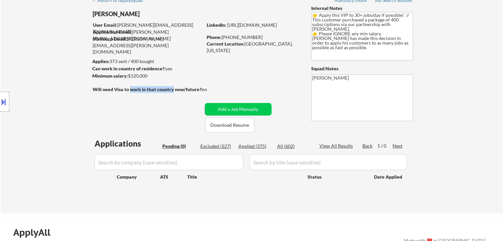
drag, startPoint x: 135, startPoint y: 90, endPoint x: 169, endPoint y: 89, distance: 33.7
click at [169, 89] on strong "Will need Visa to work in that country now/future?:" at bounding box center [148, 90] width 110 height 6
click at [169, 90] on strong "Will need Visa to work in that country now/future?:" at bounding box center [148, 90] width 110 height 6
click at [167, 91] on strong "Will need Visa to work in that country now/future?:" at bounding box center [148, 90] width 110 height 6
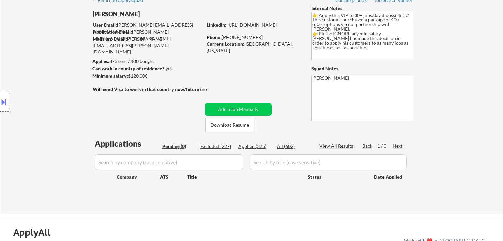
click at [163, 99] on div "← Return to /applysquad Mailslurp Inbox Job Search Builder [PERSON_NAME] User E…" at bounding box center [252, 100] width 330 height 215
click at [157, 92] on strong "Will need Visa to work in that country now/future?:" at bounding box center [148, 90] width 110 height 6
click at [159, 104] on div "← Return to /applysquad Mailslurp Inbox Job Search Builder [PERSON_NAME] User E…" at bounding box center [252, 100] width 330 height 215
click at [226, 87] on div "← Return to /applysquad Mailslurp Inbox Job Search Builder [PERSON_NAME] User E…" at bounding box center [252, 100] width 330 height 215
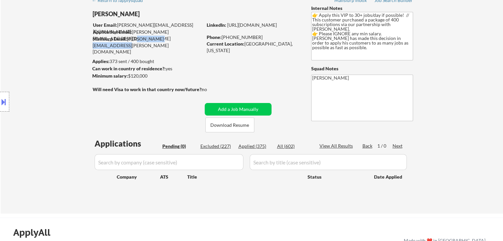
drag, startPoint x: 189, startPoint y: 41, endPoint x: 134, endPoint y: 37, distance: 55.3
click at [134, 37] on div "Mailslurp Email: [PERSON_NAME][EMAIL_ADDRESS][PERSON_NAME][DOMAIN_NAME]" at bounding box center [148, 45] width 110 height 19
click at [129, 55] on div "← Return to /applysquad Mailslurp Inbox Job Search Builder [PERSON_NAME] User E…" at bounding box center [252, 100] width 330 height 215
drag, startPoint x: 158, startPoint y: 60, endPoint x: 106, endPoint y: 56, distance: 52.4
click at [106, 56] on body "← Return to /applysquad Mailslurp Inbox Job Search Builder [PERSON_NAME] User E…" at bounding box center [251, 87] width 503 height 241
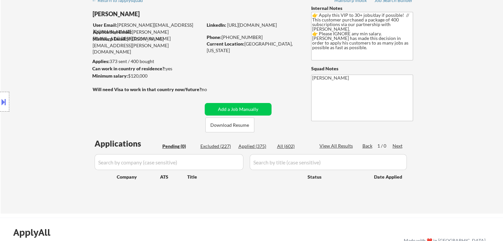
click at [129, 66] on strong "Can work in country of residence?:" at bounding box center [128, 69] width 73 height 6
drag, startPoint x: 148, startPoint y: 74, endPoint x: 110, endPoint y: 72, distance: 37.7
click at [110, 72] on body "← Return to /applysquad Mailslurp Inbox Job Search Builder [PERSON_NAME] User E…" at bounding box center [251, 87] width 503 height 241
click at [112, 73] on div "Location Inclusions:" at bounding box center [59, 102] width 118 height 123
drag, startPoint x: 148, startPoint y: 76, endPoint x: 128, endPoint y: 77, distance: 19.8
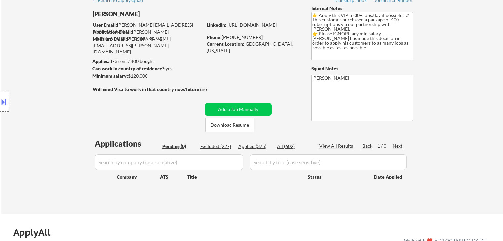
click at [125, 76] on div "Minimum salary: $120,000" at bounding box center [147, 76] width 110 height 7
click at [132, 82] on div "← Return to /applysquad Mailslurp Inbox Job Search Builder [PERSON_NAME] User E…" at bounding box center [252, 100] width 330 height 215
drag, startPoint x: 126, startPoint y: 77, endPoint x: 172, endPoint y: 74, distance: 46.6
click at [175, 74] on div "Minimum salary: $120,000" at bounding box center [147, 76] width 110 height 7
drag, startPoint x: 168, startPoint y: 77, endPoint x: 163, endPoint y: 78, distance: 5.4
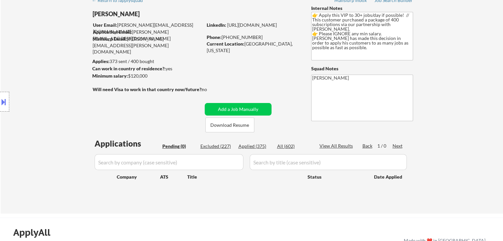
click at [168, 77] on div "Minimum salary: $120,000" at bounding box center [147, 76] width 110 height 7
click at [154, 78] on div "Minimum salary: $120,000" at bounding box center [147, 76] width 110 height 7
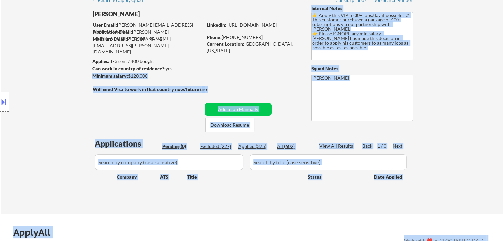
drag, startPoint x: 169, startPoint y: 68, endPoint x: 92, endPoint y: 65, distance: 77.1
click at [92, 65] on body "← Return to /applysquad Mailslurp Inbox Job Search Builder [PERSON_NAME] User E…" at bounding box center [251, 87] width 503 height 241
click at [99, 69] on div "Location Inclusions:" at bounding box center [59, 102] width 118 height 123
drag, startPoint x: 92, startPoint y: 69, endPoint x: 173, endPoint y: 66, distance: 81.7
click at [173, 66] on body "← Return to /applysquad Mailslurp Inbox Job Search Builder [PERSON_NAME] User E…" at bounding box center [251, 87] width 503 height 241
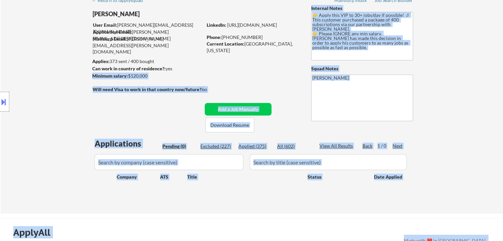
click at [208, 70] on div "← Return to /applysquad Mailslurp Inbox Job Search Builder [PERSON_NAME] User E…" at bounding box center [252, 100] width 330 height 215
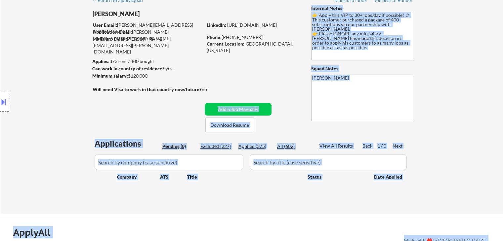
drag, startPoint x: 210, startPoint y: 89, endPoint x: 94, endPoint y: 89, distance: 116.3
click at [94, 89] on body "← Return to /applysquad Mailslurp Inbox Job Search Builder [PERSON_NAME] User E…" at bounding box center [251, 87] width 503 height 241
click at [92, 92] on div "Location Inclusions:" at bounding box center [59, 102] width 118 height 123
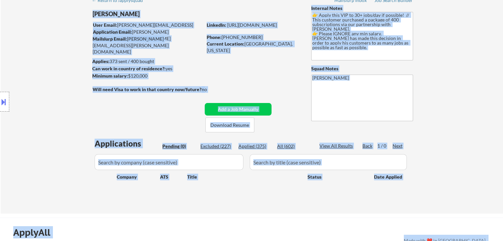
drag, startPoint x: 91, startPoint y: 92, endPoint x: 181, endPoint y: 86, distance: 90.4
click at [181, 86] on body "← Return to /applysquad Mailslurp Inbox Job Search Builder [PERSON_NAME] User E…" at bounding box center [251, 87] width 503 height 241
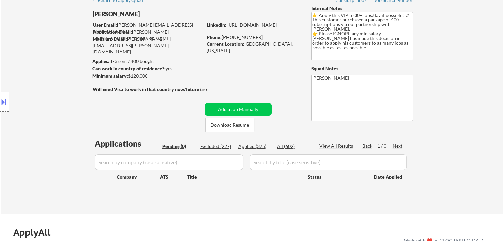
click at [234, 81] on div "← Return to /applysquad Mailslurp Inbox Job Search Builder [PERSON_NAME] User E…" at bounding box center [252, 100] width 330 height 215
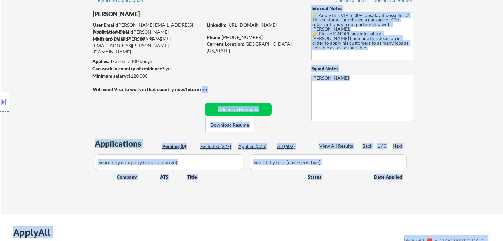
drag, startPoint x: 201, startPoint y: 92, endPoint x: 102, endPoint y: 90, distance: 99.1
click at [109, 90] on body "← Return to /applysquad Mailslurp Inbox Job Search Builder [PERSON_NAME] User E…" at bounding box center [251, 87] width 503 height 241
click at [102, 90] on div "Location Inclusions:" at bounding box center [59, 102] width 118 height 123
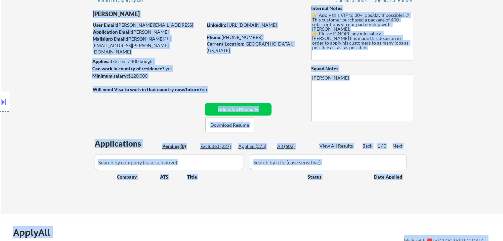
drag, startPoint x: 89, startPoint y: 91, endPoint x: 195, endPoint y: 86, distance: 106.8
click at [190, 86] on body "← Return to /applysquad Mailslurp Inbox Job Search Builder [PERSON_NAME] User E…" at bounding box center [251, 87] width 503 height 241
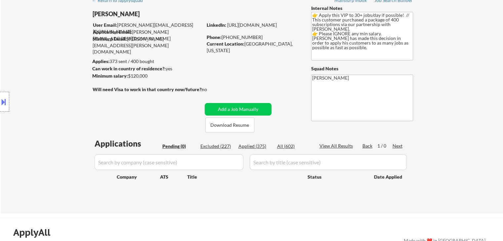
click at [242, 85] on div "← Return to /applysquad Mailslurp Inbox Job Search Builder [PERSON_NAME] User E…" at bounding box center [252, 100] width 330 height 215
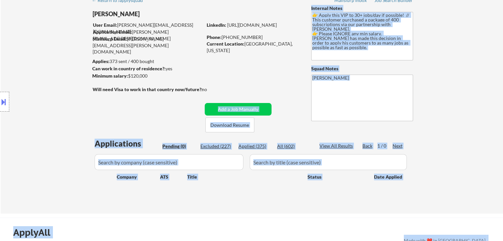
drag, startPoint x: 195, startPoint y: 93, endPoint x: 93, endPoint y: 99, distance: 102.0
click at [93, 99] on body "← Return to /applysquad Mailslurp Inbox Job Search Builder [PERSON_NAME] User E…" at bounding box center [251, 87] width 503 height 241
click at [93, 99] on div "Location Inclusions:" at bounding box center [59, 102] width 118 height 123
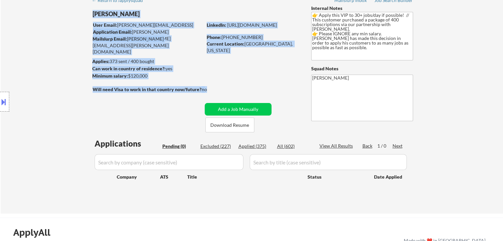
drag, startPoint x: 210, startPoint y: 89, endPoint x: 131, endPoint y: 86, distance: 79.7
click at [131, 86] on div "← Return to /applysquad Mailslurp Inbox Job Search Builder [PERSON_NAME] User E…" at bounding box center [252, 100] width 330 height 215
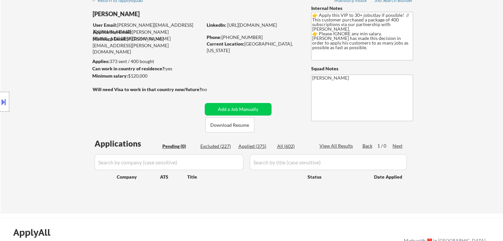
click at [124, 96] on div "← Return to /applysquad Mailslurp Inbox Job Search Builder [PERSON_NAME] User E…" at bounding box center [252, 100] width 330 height 215
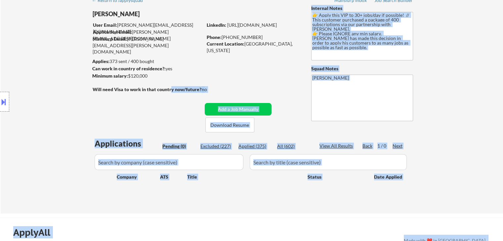
drag, startPoint x: 95, startPoint y: 89, endPoint x: 170, endPoint y: 86, distance: 74.4
click at [170, 86] on body "← Return to /applysquad Mailslurp Inbox Job Search Builder [PERSON_NAME] User E…" at bounding box center [251, 87] width 503 height 241
click at [159, 109] on div "← Return to /applysquad Mailslurp Inbox Job Search Builder [PERSON_NAME] User E…" at bounding box center [252, 100] width 330 height 215
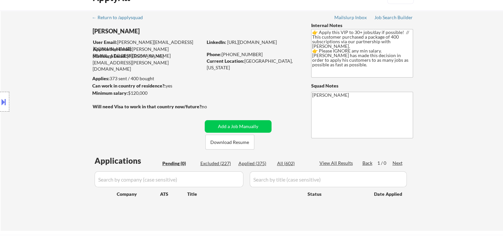
scroll to position [0, 0]
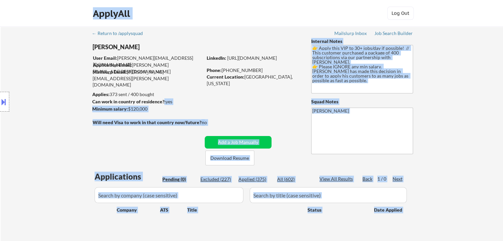
drag, startPoint x: 126, startPoint y: 95, endPoint x: 110, endPoint y: 94, distance: 15.7
click at [110, 94] on body "← Return to /applysquad Mailslurp Inbox Job Search Builder [PERSON_NAME] User E…" at bounding box center [251, 120] width 503 height 241
click at [151, 120] on strong "Will need Visa to work in that country now/future?:" at bounding box center [148, 123] width 110 height 6
drag, startPoint x: 151, startPoint y: 111, endPoint x: 94, endPoint y: 99, distance: 58.4
click at [95, 99] on body "← Return to /applysquad Mailslurp Inbox Job Search Builder [PERSON_NAME] User E…" at bounding box center [251, 120] width 503 height 241
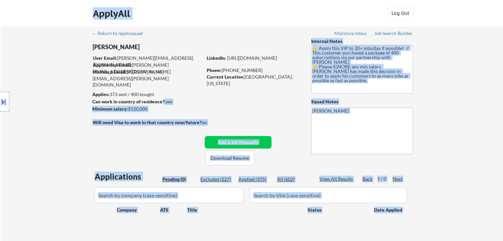
click at [93, 99] on div "Location Inclusions:" at bounding box center [59, 102] width 118 height 123
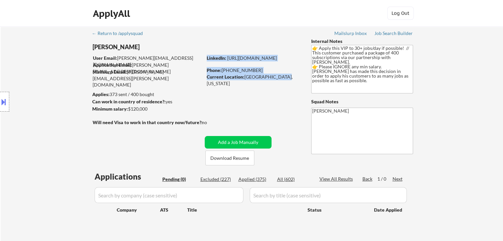
drag, startPoint x: 278, startPoint y: 77, endPoint x: 206, endPoint y: 57, distance: 74.0
click at [207, 57] on div "LinkedIn: [URL][DOMAIN_NAME] Phone: [PHONE_NUMBER] Current Location: [GEOGRAPHI…" at bounding box center [254, 68] width 94 height 26
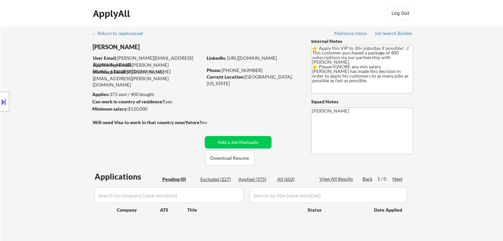
click at [267, 92] on div "← Return to /applysquad Mailslurp Inbox Job Search Builder [PERSON_NAME] User E…" at bounding box center [252, 133] width 330 height 215
click at [234, 102] on div "← Return to /applysquad Mailslurp Inbox Job Search Builder [PERSON_NAME] User E…" at bounding box center [252, 133] width 330 height 215
drag, startPoint x: 171, startPoint y: 124, endPoint x: 139, endPoint y: 126, distance: 32.4
click at [139, 126] on div "Will need Visa to work in that country now/future?: no" at bounding box center [157, 122] width 128 height 7
drag, startPoint x: 137, startPoint y: 129, endPoint x: 129, endPoint y: 131, distance: 8.7
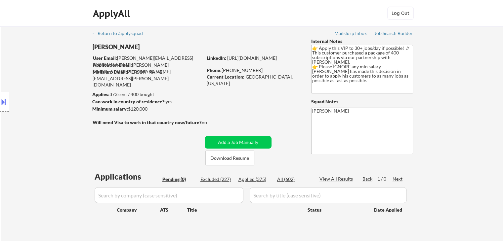
click at [137, 129] on div "← Return to /applysquad Mailslurp Inbox Job Search Builder [PERSON_NAME] User E…" at bounding box center [252, 133] width 330 height 215
drag, startPoint x: 94, startPoint y: 120, endPoint x: 172, endPoint y: 112, distance: 78.1
click at [172, 112] on body "← Return to /applysquad Mailslurp Inbox Job Search Builder [PERSON_NAME] User E…" at bounding box center [251, 120] width 503 height 241
click at [170, 137] on div "← Return to /applysquad Mailslurp Inbox Job Search Builder [PERSON_NAME] User E…" at bounding box center [252, 133] width 330 height 215
drag, startPoint x: 162, startPoint y: 124, endPoint x: 185, endPoint y: 126, distance: 23.2
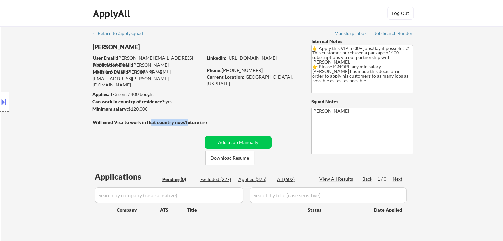
click at [185, 126] on div "Will need Visa to work in that country now/future?:" at bounding box center [149, 122] width 112 height 7
click at [182, 133] on div "← Return to /applysquad Mailslurp Inbox Job Search Builder [PERSON_NAME] User E…" at bounding box center [252, 133] width 330 height 215
drag, startPoint x: 173, startPoint y: 122, endPoint x: 192, endPoint y: 122, distance: 19.2
click at [192, 122] on strong "Will need Visa to work in that country now/future?:" at bounding box center [148, 123] width 110 height 6
click at [193, 122] on strong "Will need Visa to work in that country now/future?:" at bounding box center [148, 123] width 110 height 6
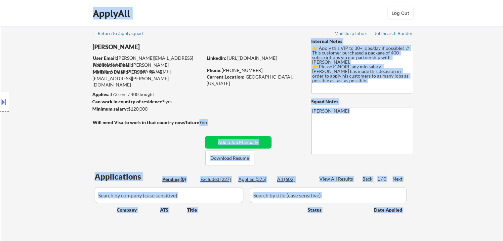
drag, startPoint x: 197, startPoint y: 123, endPoint x: 104, endPoint y: 121, distance: 92.9
click at [102, 117] on body "← Return to /applysquad Mailslurp Inbox Job Search Builder [PERSON_NAME] User E…" at bounding box center [251, 120] width 503 height 241
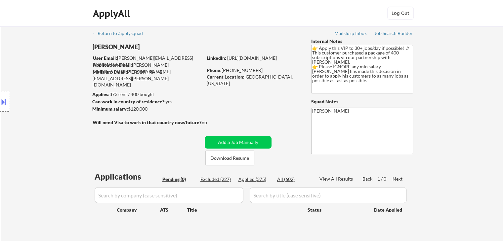
click at [146, 129] on div "← Return to /applysquad Mailslurp Inbox Job Search Builder [PERSON_NAME] User E…" at bounding box center [252, 133] width 330 height 215
drag, startPoint x: 144, startPoint y: 124, endPoint x: 168, endPoint y: 124, distance: 24.1
click at [168, 124] on strong "Will need Visa to work in that country now/future?:" at bounding box center [148, 123] width 110 height 6
click at [169, 128] on div "← Return to /applysquad Mailslurp Inbox Job Search Builder [PERSON_NAME] User E…" at bounding box center [252, 133] width 330 height 215
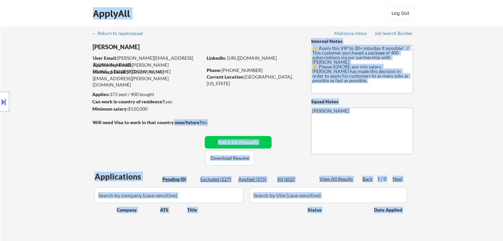
drag, startPoint x: 172, startPoint y: 124, endPoint x: 91, endPoint y: 119, distance: 81.8
click at [91, 119] on body "← Return to /applysquad Mailslurp Inbox Job Search Builder [PERSON_NAME] User E…" at bounding box center [251, 120] width 503 height 241
click at [99, 133] on div "Location Inclusions:" at bounding box center [59, 102] width 118 height 123
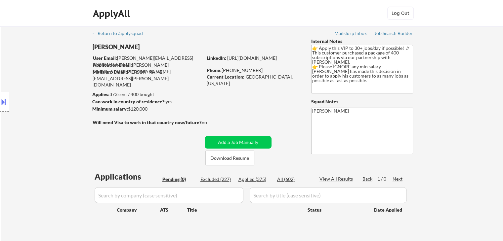
drag, startPoint x: 96, startPoint y: 124, endPoint x: 112, endPoint y: 126, distance: 16.3
click at [108, 124] on div "Location Inclusions:" at bounding box center [59, 102] width 118 height 123
click at [127, 138] on div "← Return to /applysquad Mailslurp Inbox Job Search Builder [PERSON_NAME] User E…" at bounding box center [252, 133] width 330 height 215
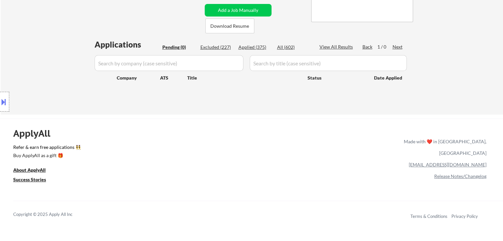
scroll to position [66, 0]
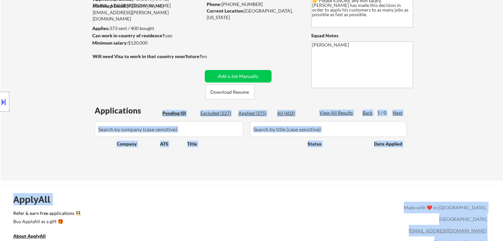
drag, startPoint x: 126, startPoint y: 110, endPoint x: 98, endPoint y: 108, distance: 27.8
click at [98, 108] on body "← Return to /applysquad Mailslurp Inbox Job Search Builder [PERSON_NAME] User E…" at bounding box center [251, 54] width 503 height 241
click at [94, 97] on div "Location Inclusions:" at bounding box center [59, 102] width 118 height 123
drag, startPoint x: 108, startPoint y: 108, endPoint x: 140, endPoint y: 106, distance: 32.4
click at [120, 108] on body "← Return to /applysquad Mailslurp Inbox Job Search Builder [PERSON_NAME] User E…" at bounding box center [251, 54] width 503 height 241
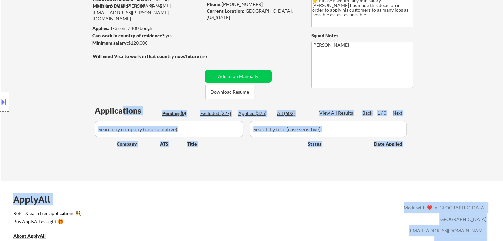
click at [141, 106] on div "Applications Pending (0) Excluded (227) Applied (375) All (602) View All Result…" at bounding box center [252, 136] width 318 height 63
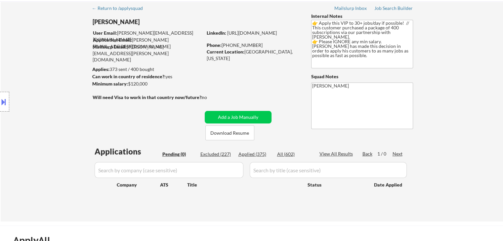
scroll to position [0, 0]
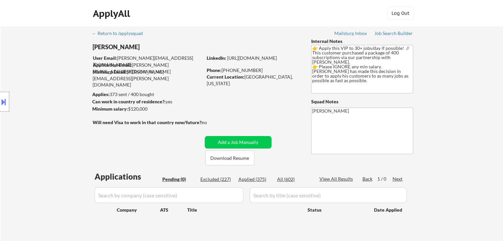
drag, startPoint x: 175, startPoint y: 100, endPoint x: 96, endPoint y: 94, distance: 78.8
click at [97, 94] on body "← Return to /applysquad Mailslurp Inbox Job Search Builder [PERSON_NAME] User E…" at bounding box center [251, 120] width 503 height 241
click at [85, 96] on div "Location Inclusions:" at bounding box center [59, 102] width 118 height 123
click at [191, 86] on div "← Return to /applysquad Mailslurp Inbox Job Search Builder [PERSON_NAME] User E…" at bounding box center [252, 133] width 330 height 215
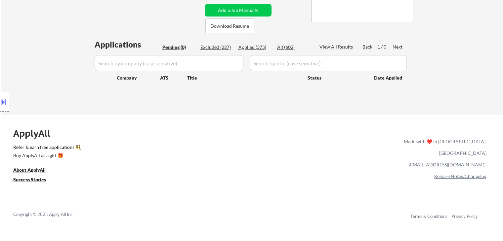
click at [438, 109] on div "← Return to /applysquad Mailslurp Inbox Job Search Builder [PERSON_NAME] User E…" at bounding box center [252, 4] width 502 height 220
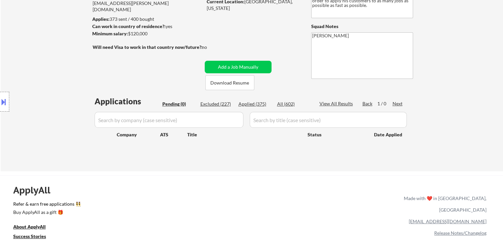
scroll to position [33, 0]
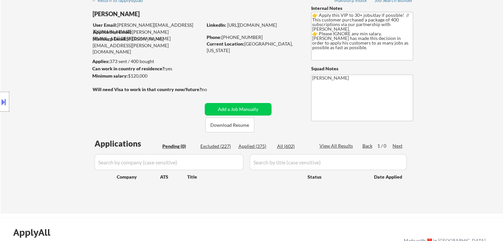
click at [442, 72] on div "← Return to /applysquad Mailslurp Inbox Job Search Builder [PERSON_NAME] User E…" at bounding box center [252, 103] width 502 height 220
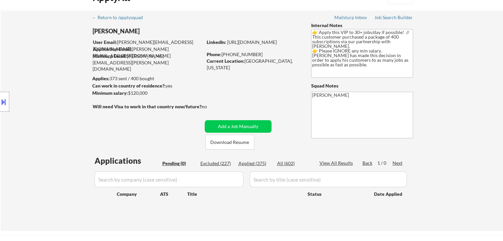
scroll to position [0, 0]
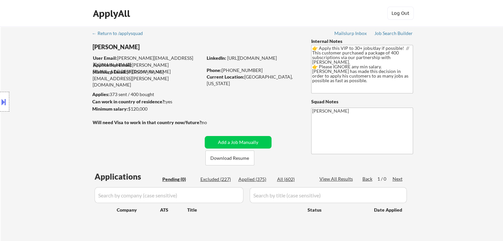
click at [467, 108] on div "← Return to /applysquad Mailslurp Inbox Job Search Builder [PERSON_NAME] User E…" at bounding box center [252, 136] width 502 height 220
drag, startPoint x: 281, startPoint y: 78, endPoint x: 244, endPoint y: 80, distance: 37.4
click at [244, 80] on div "Current Location: [GEOGRAPHIC_DATA], [US_STATE]" at bounding box center [254, 80] width 94 height 13
click at [247, 95] on div "← Return to /applysquad Mailslurp Inbox Job Search Builder [PERSON_NAME] User E…" at bounding box center [252, 133] width 330 height 215
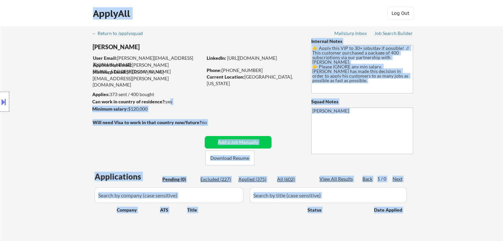
drag, startPoint x: 153, startPoint y: 100, endPoint x: 103, endPoint y: 96, distance: 49.7
click at [103, 96] on body "← Return to /applysquad Mailslurp Inbox Job Search Builder [PERSON_NAME] User E…" at bounding box center [251, 120] width 503 height 241
click at [107, 102] on div "Location Inclusions:" at bounding box center [59, 102] width 118 height 123
drag, startPoint x: 95, startPoint y: 102, endPoint x: 145, endPoint y: 100, distance: 49.6
click at [145, 100] on body "← Return to /applysquad Mailslurp Inbox Job Search Builder [PERSON_NAME] User E…" at bounding box center [251, 120] width 503 height 241
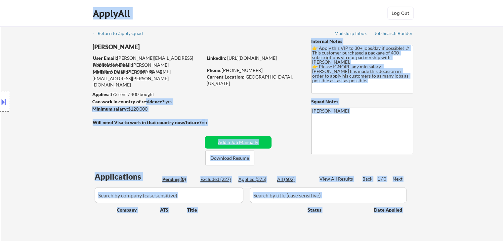
click at [195, 104] on div "Can work in country of residence?: yes" at bounding box center [146, 101] width 108 height 7
drag, startPoint x: 171, startPoint y: 102, endPoint x: 99, endPoint y: 101, distance: 72.0
click at [105, 101] on body "← Return to /applysquad Mailslurp Inbox Job Search Builder [PERSON_NAME] User E…" at bounding box center [251, 120] width 503 height 241
click at [89, 103] on div "Location Inclusions:" at bounding box center [59, 102] width 118 height 123
drag, startPoint x: 91, startPoint y: 103, endPoint x: 143, endPoint y: 100, distance: 52.0
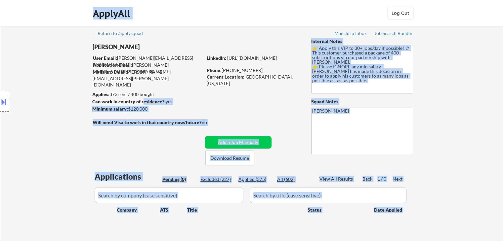
click at [143, 100] on body "← Return to /applysquad Mailslurp Inbox Job Search Builder [PERSON_NAME] User E…" at bounding box center [251, 120] width 503 height 241
click at [199, 102] on div "Can work in country of residence?: yes" at bounding box center [146, 101] width 108 height 7
drag, startPoint x: 163, startPoint y: 100, endPoint x: 141, endPoint y: 100, distance: 22.5
click at [141, 100] on div "Can work in country of residence?: yes" at bounding box center [146, 101] width 108 height 7
click at [211, 102] on div "← Return to /applysquad Mailslurp Inbox Job Search Builder [PERSON_NAME] User E…" at bounding box center [252, 133] width 330 height 215
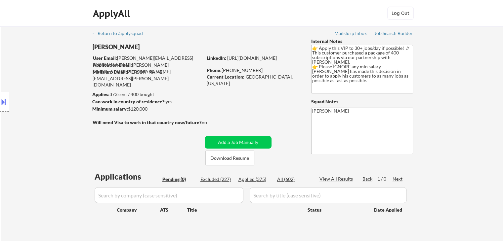
click at [196, 111] on div "Minimum salary: $120,000" at bounding box center [147, 109] width 110 height 7
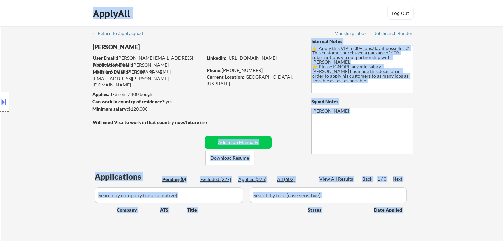
drag, startPoint x: 207, startPoint y: 124, endPoint x: 87, endPoint y: 114, distance: 121.3
click at [87, 114] on body "← Return to /applysquad Mailslurp Inbox Job Search Builder [PERSON_NAME] User E…" at bounding box center [251, 120] width 503 height 241
click at [85, 118] on div "Location Inclusions:" at bounding box center [59, 102] width 118 height 123
drag, startPoint x: 92, startPoint y: 121, endPoint x: 143, endPoint y: 121, distance: 51.2
click at [143, 121] on body "← Return to /applysquad Mailslurp Inbox Job Search Builder [PERSON_NAME] User E…" at bounding box center [251, 120] width 503 height 241
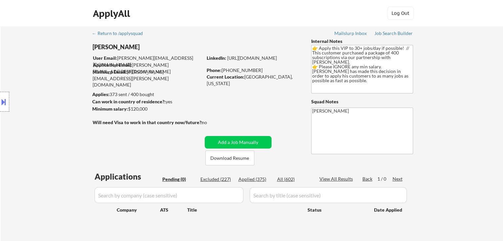
click at [198, 105] on div "Can work in country of residence?: yes" at bounding box center [146, 101] width 108 height 7
drag, startPoint x: 141, startPoint y: 106, endPoint x: 129, endPoint y: 107, distance: 12.6
click at [129, 107] on div "Minimum salary: $120,000" at bounding box center [147, 109] width 110 height 7
click at [125, 115] on div "← Return to /applysquad Mailslurp Inbox Job Search Builder [PERSON_NAME] User E…" at bounding box center [252, 133] width 330 height 215
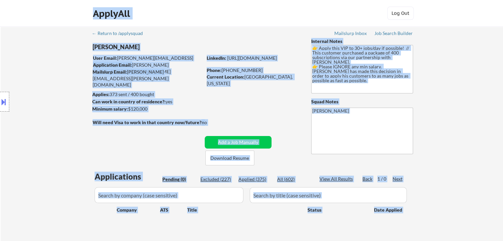
drag, startPoint x: 111, startPoint y: 122, endPoint x: 183, endPoint y: 115, distance: 72.7
click at [183, 115] on body "← Return to /applysquad Mailslurp Inbox Job Search Builder [PERSON_NAME] User E…" at bounding box center [251, 120] width 503 height 241
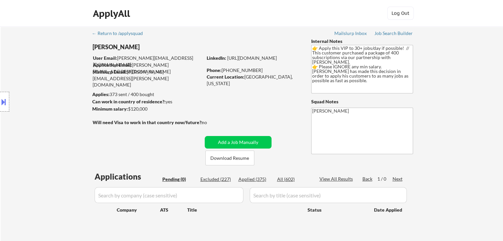
click at [208, 116] on div "← Return to /applysquad Mailslurp Inbox Job Search Builder [PERSON_NAME] User E…" at bounding box center [252, 133] width 330 height 215
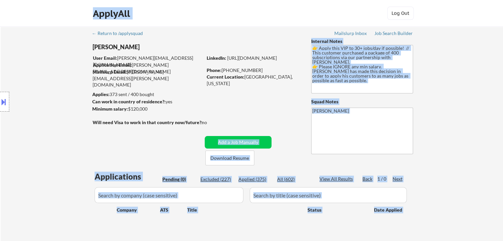
drag, startPoint x: 206, startPoint y: 121, endPoint x: 102, endPoint y: 127, distance: 103.9
click at [112, 118] on body "← Return to /applysquad Mailslurp Inbox Job Search Builder [PERSON_NAME] User E…" at bounding box center [251, 120] width 503 height 241
drag, startPoint x: 103, startPoint y: 129, endPoint x: 285, endPoint y: 119, distance: 182.4
click at [104, 130] on div "Location Inclusions:" at bounding box center [59, 102] width 118 height 123
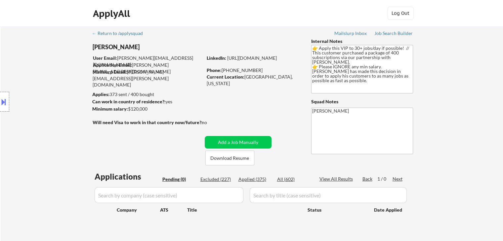
click at [274, 118] on div "← Return to /applysquad Mailslurp Inbox Job Search Builder [PERSON_NAME] User E…" at bounding box center [252, 133] width 330 height 215
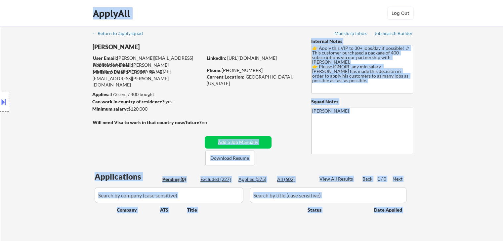
drag, startPoint x: 205, startPoint y: 124, endPoint x: 117, endPoint y: 121, distance: 87.9
click at [117, 121] on body "← Return to /applysquad Mailslurp Inbox Job Search Builder [PERSON_NAME] User E…" at bounding box center [251, 120] width 503 height 241
click at [117, 124] on div "Location Inclusions:" at bounding box center [59, 102] width 118 height 123
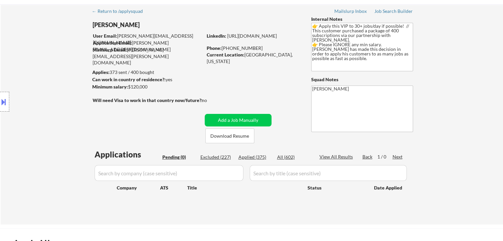
scroll to position [33, 0]
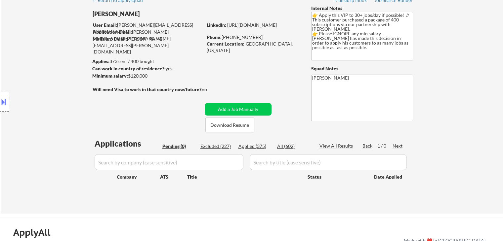
click at [443, 87] on div "← Return to /applysquad Mailslurp Inbox Job Search Builder [PERSON_NAME] User E…" at bounding box center [252, 103] width 502 height 220
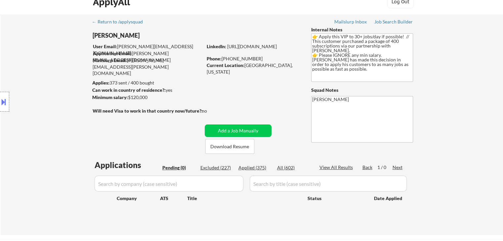
scroll to position [0, 0]
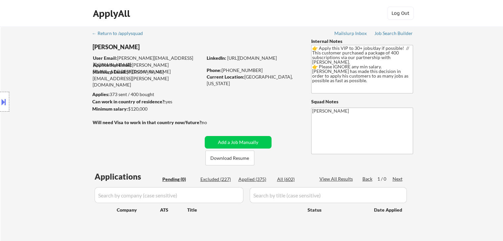
click at [257, 100] on div "← Return to /applysquad Mailslurp Inbox Job Search Builder [PERSON_NAME] User E…" at bounding box center [252, 133] width 330 height 215
